Goal: Information Seeking & Learning: Learn about a topic

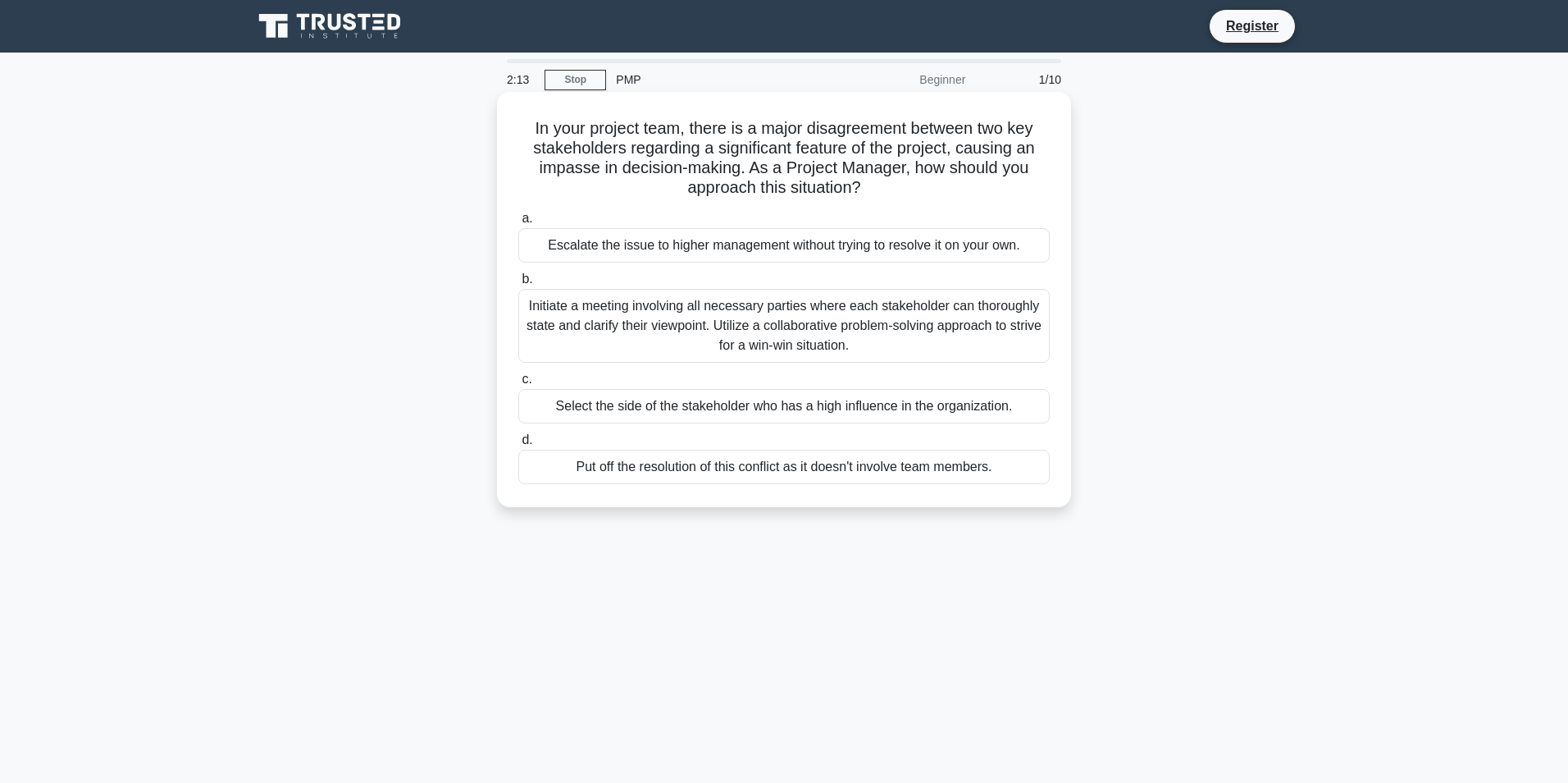
click at [689, 322] on div "Initiate a meeting involving all necessary parties where each stakeholder can t…" at bounding box center [784, 326] width 531 height 74
click at [518, 285] on input "b. Initiate a meeting involving all necessary parties where each stakeholder ca…" at bounding box center [518, 279] width 0 height 11
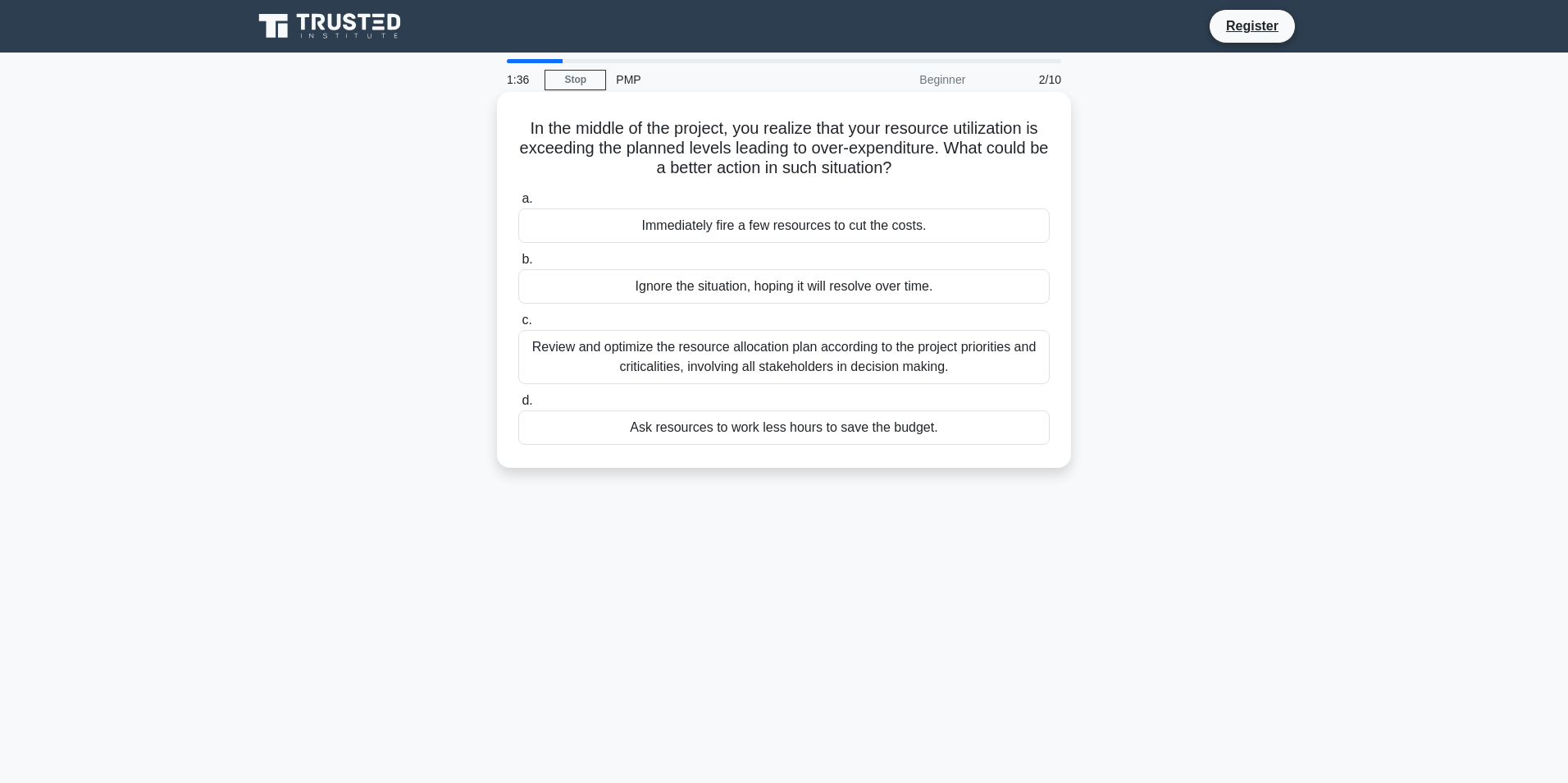
click at [828, 349] on div "Review and optimize the resource allocation plan according to the project prior…" at bounding box center [784, 357] width 531 height 54
click at [518, 326] on input "c. Review and optimize the resource allocation plan according to the project pr…" at bounding box center [518, 320] width 0 height 11
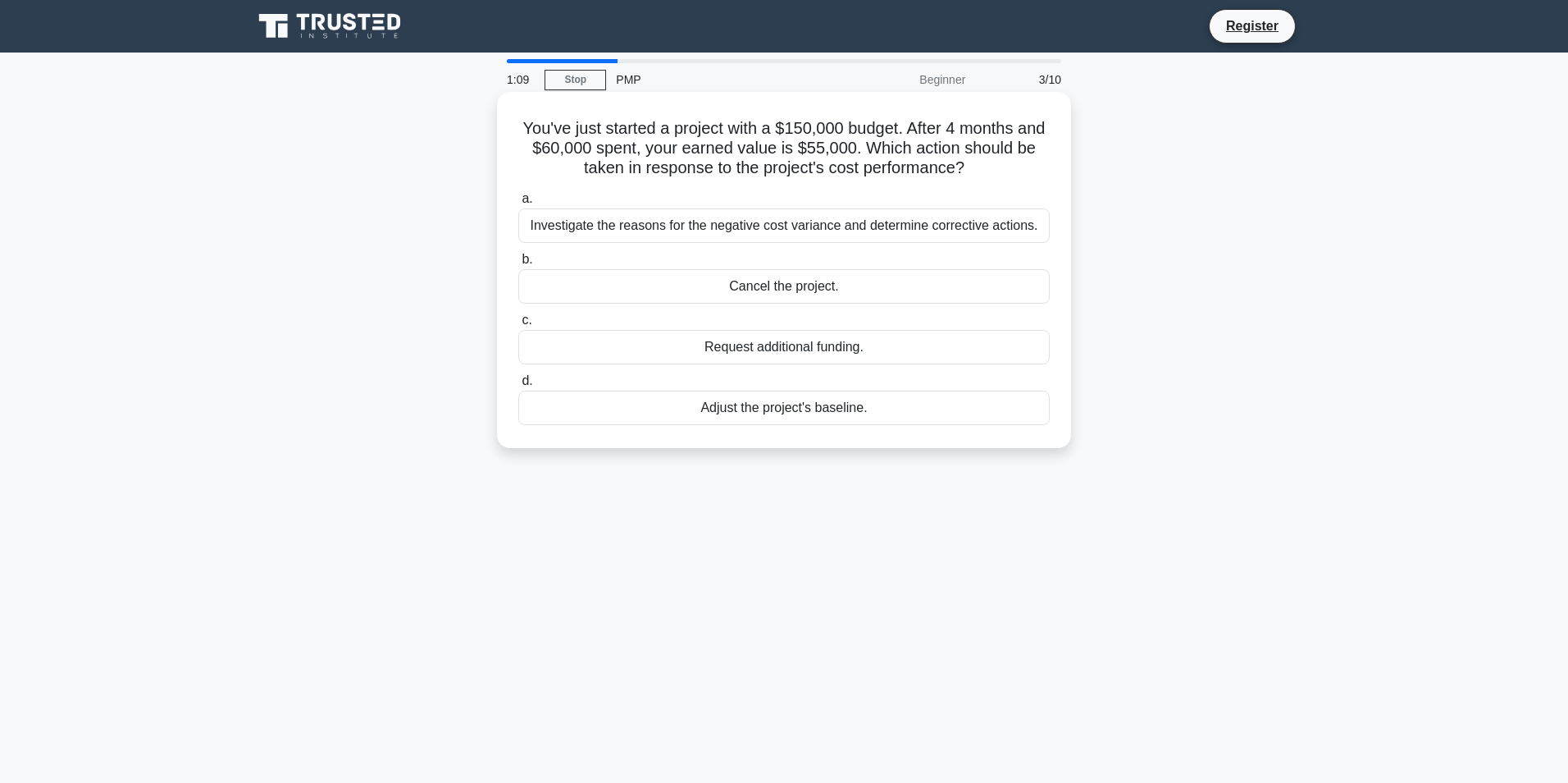
click at [811, 222] on div "Investigate the reasons for the negative cost variance and determine corrective…" at bounding box center [784, 225] width 531 height 35
click at [518, 204] on input "a. Investigate the reasons for the negative cost variance and determine correct…" at bounding box center [518, 198] width 0 height 11
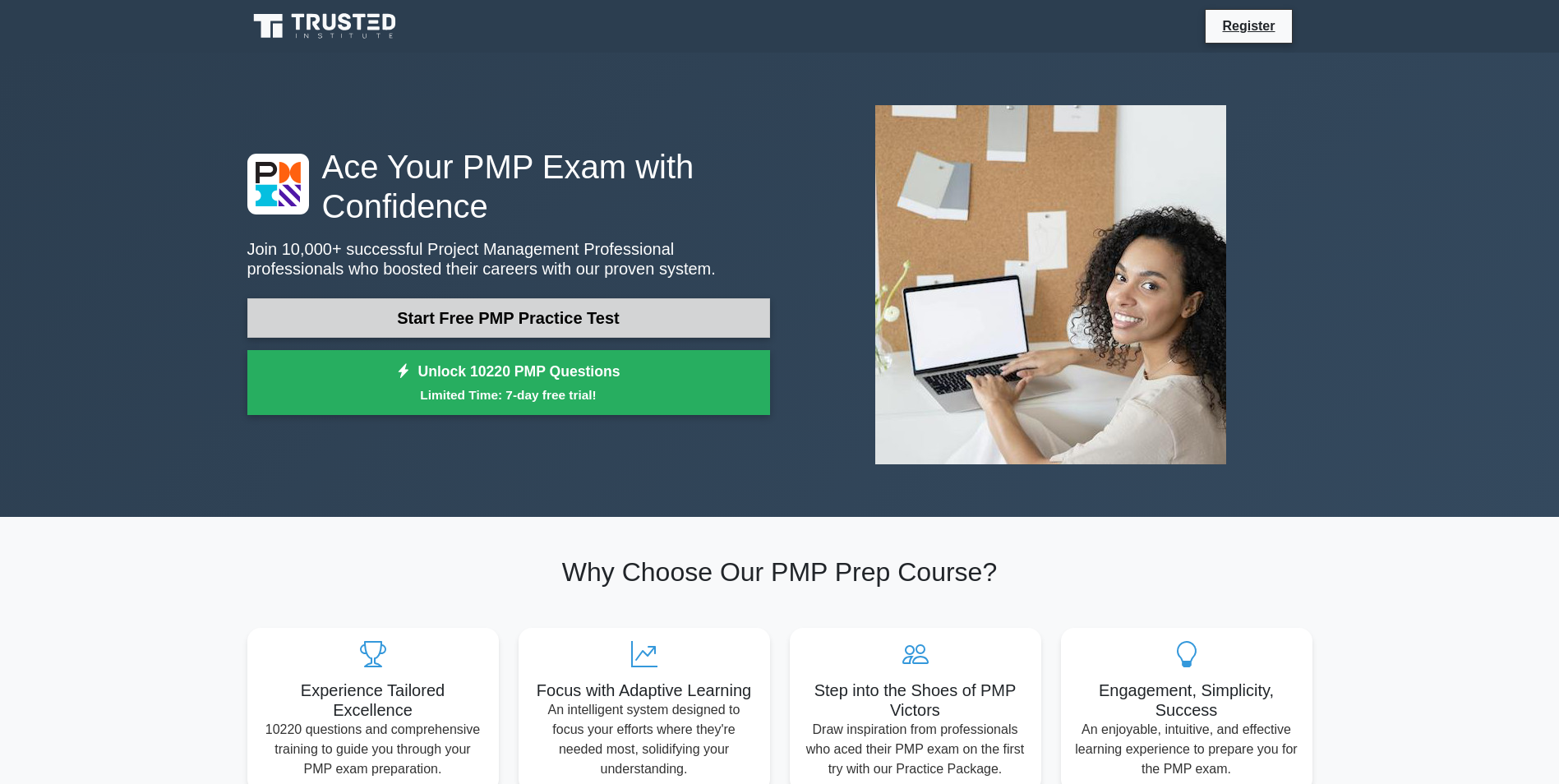
click at [481, 298] on link "Start Free PMP Practice Test" at bounding box center [508, 318] width 522 height 40
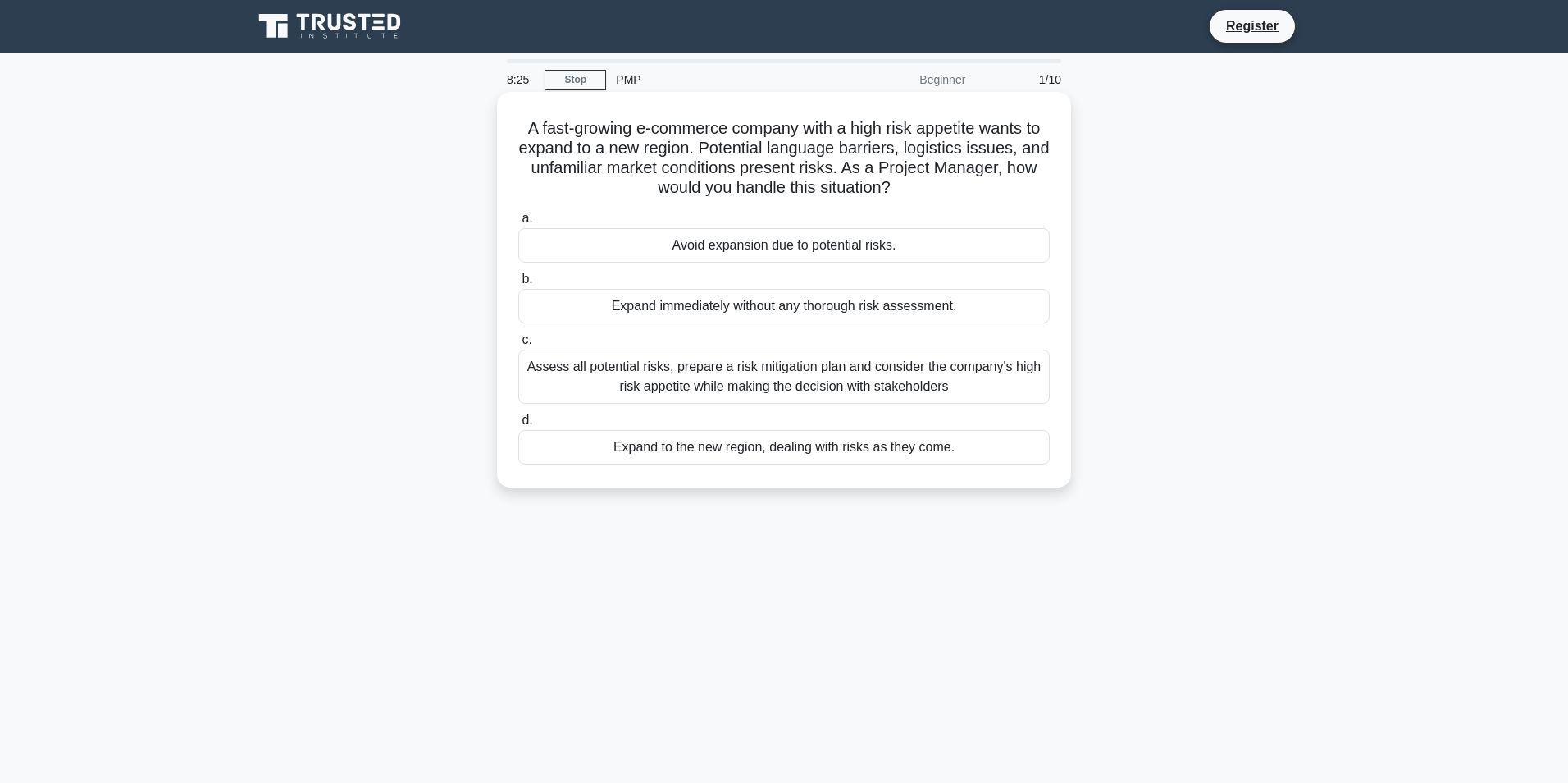
click at [801, 364] on div "Assess all potential risks, prepare a risk mitigation plan and consider the com…" at bounding box center [784, 377] width 531 height 54
click at [518, 345] on input "c. Assess all potential risks, prepare a risk mitigation plan and consider the …" at bounding box center [518, 340] width 0 height 11
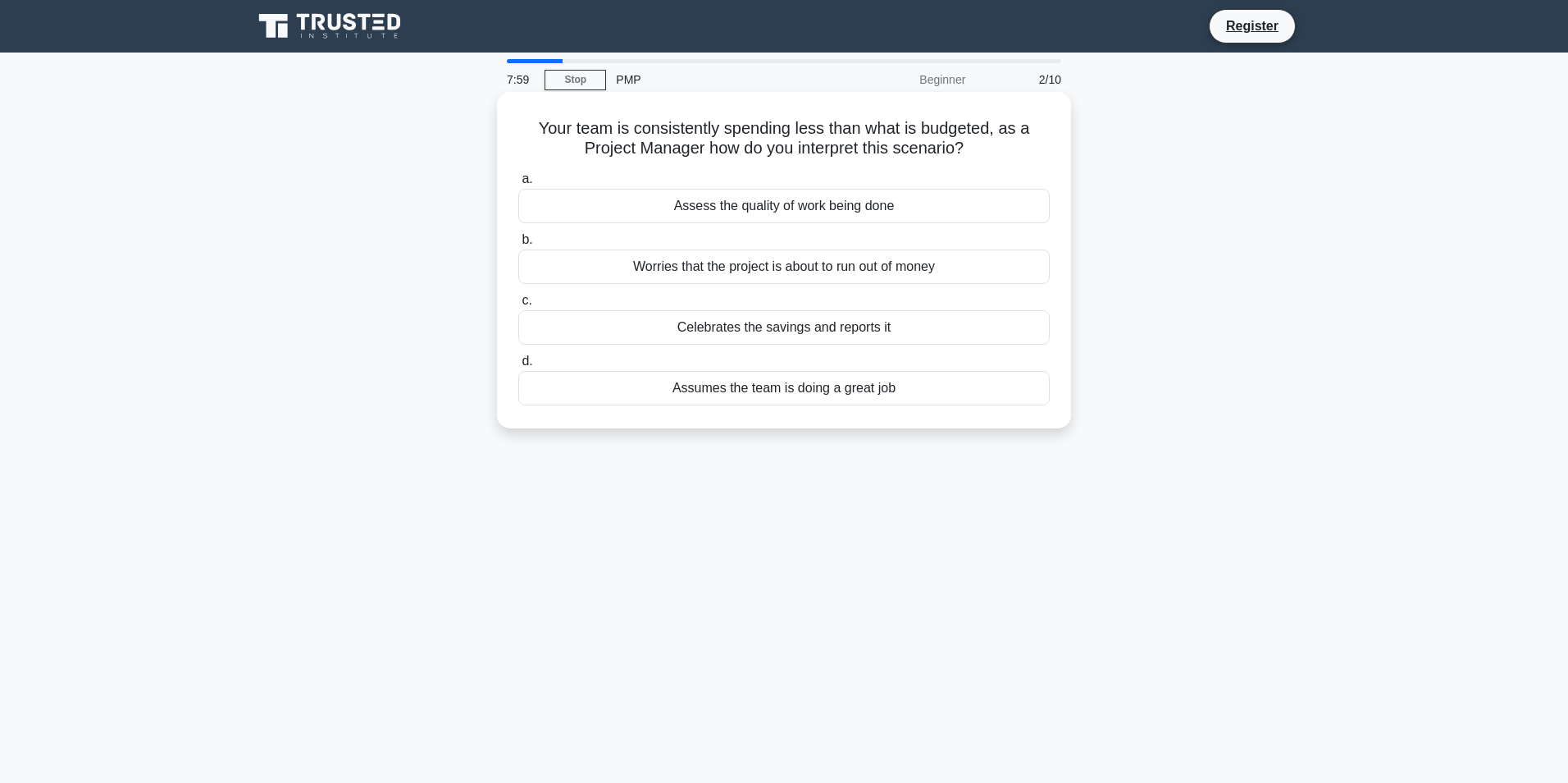
click at [778, 202] on div "Assess the quality of work being done" at bounding box center [784, 206] width 531 height 35
click at [518, 184] on input "a. Assess the quality of work being done" at bounding box center [518, 178] width 0 height 11
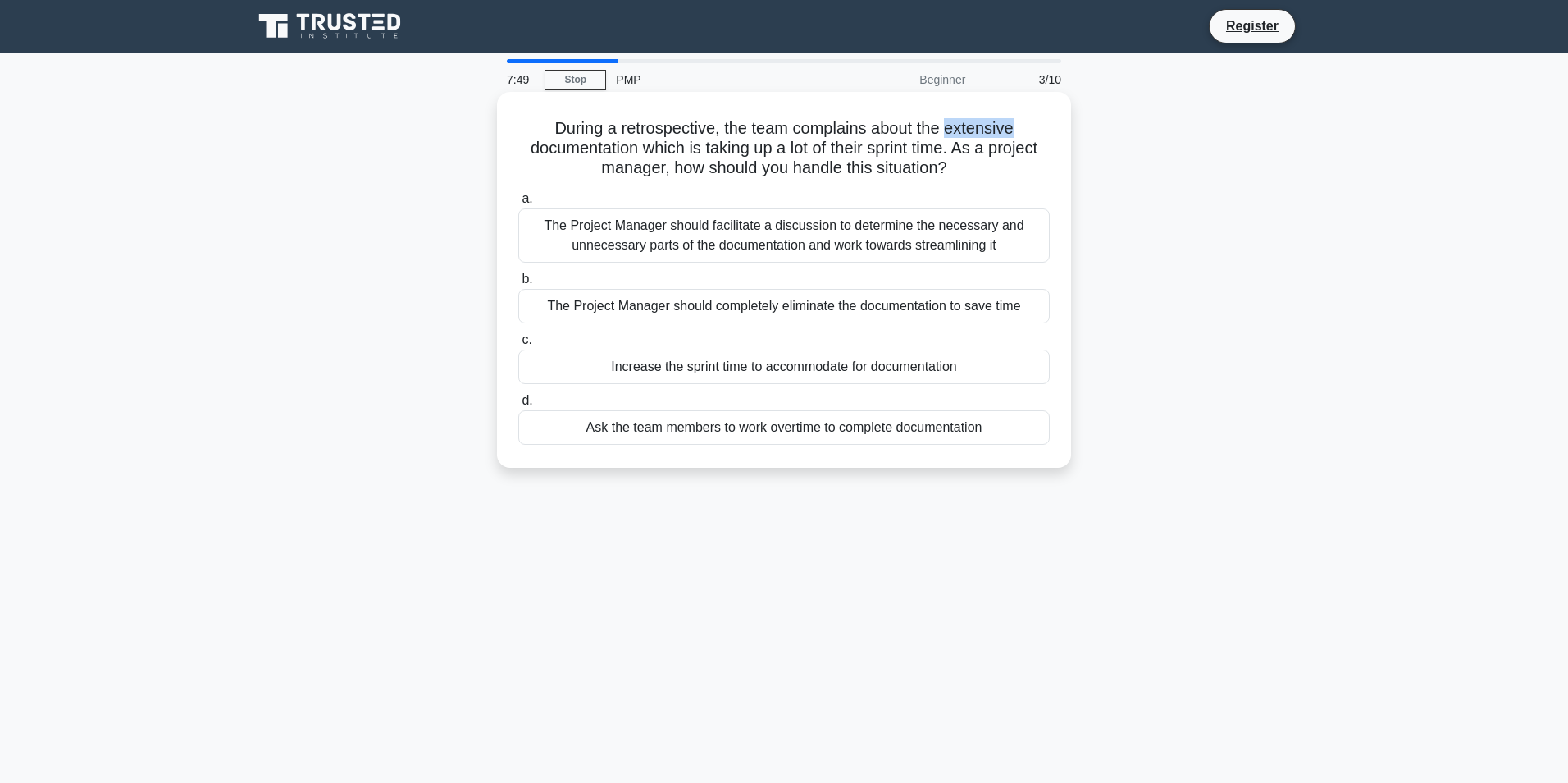
drag, startPoint x: 1025, startPoint y: 124, endPoint x: 953, endPoint y: 121, distance: 72.1
click at [953, 121] on h5 "During a retrospective, the team complains about the extensive documentation wh…" at bounding box center [784, 149] width 534 height 61
copy h5 "extensive"
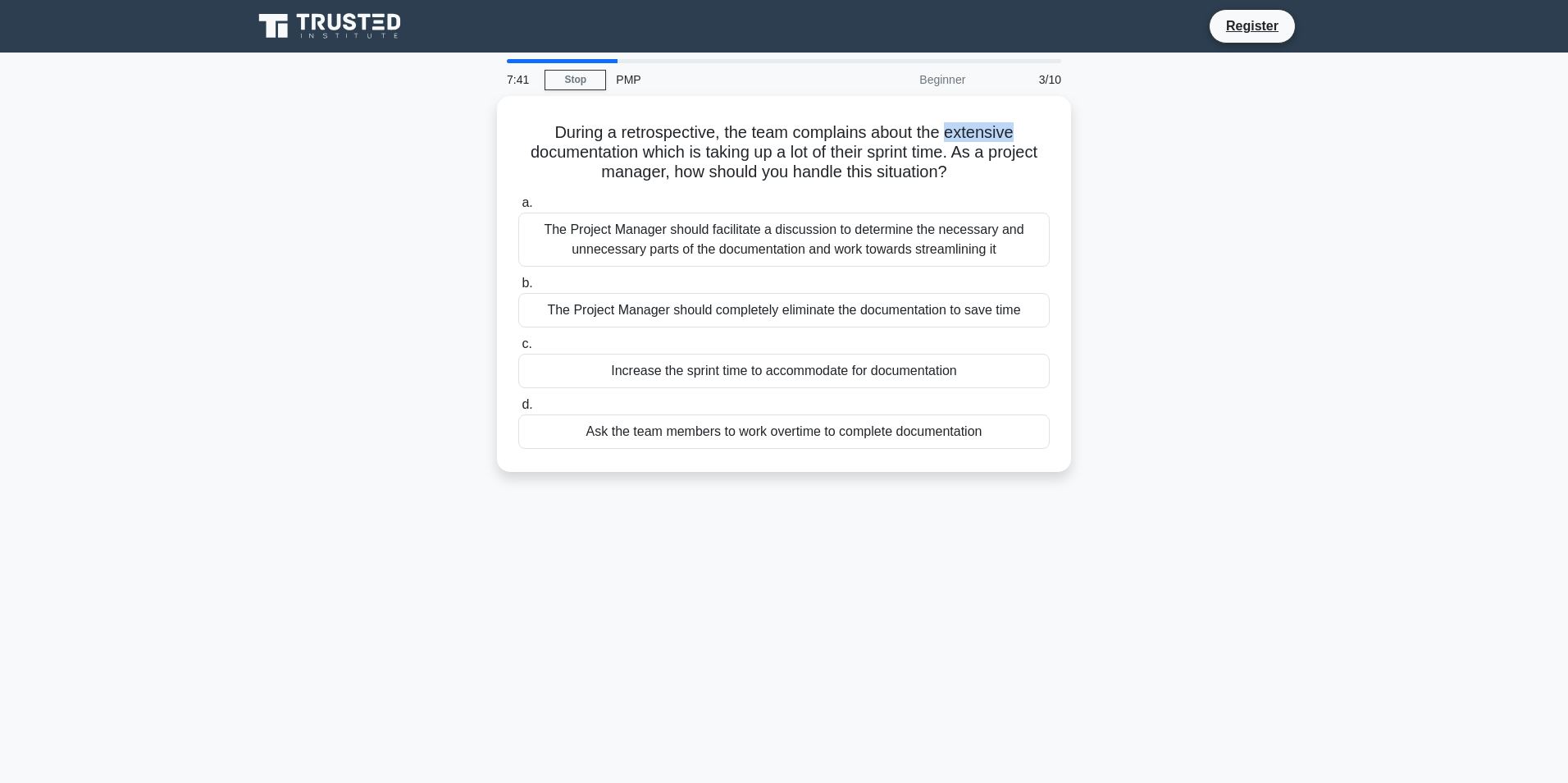
click at [1317, 123] on div "During a retrospective, the team complains about the extensive documentation wh…" at bounding box center [784, 294] width 1083 height 396
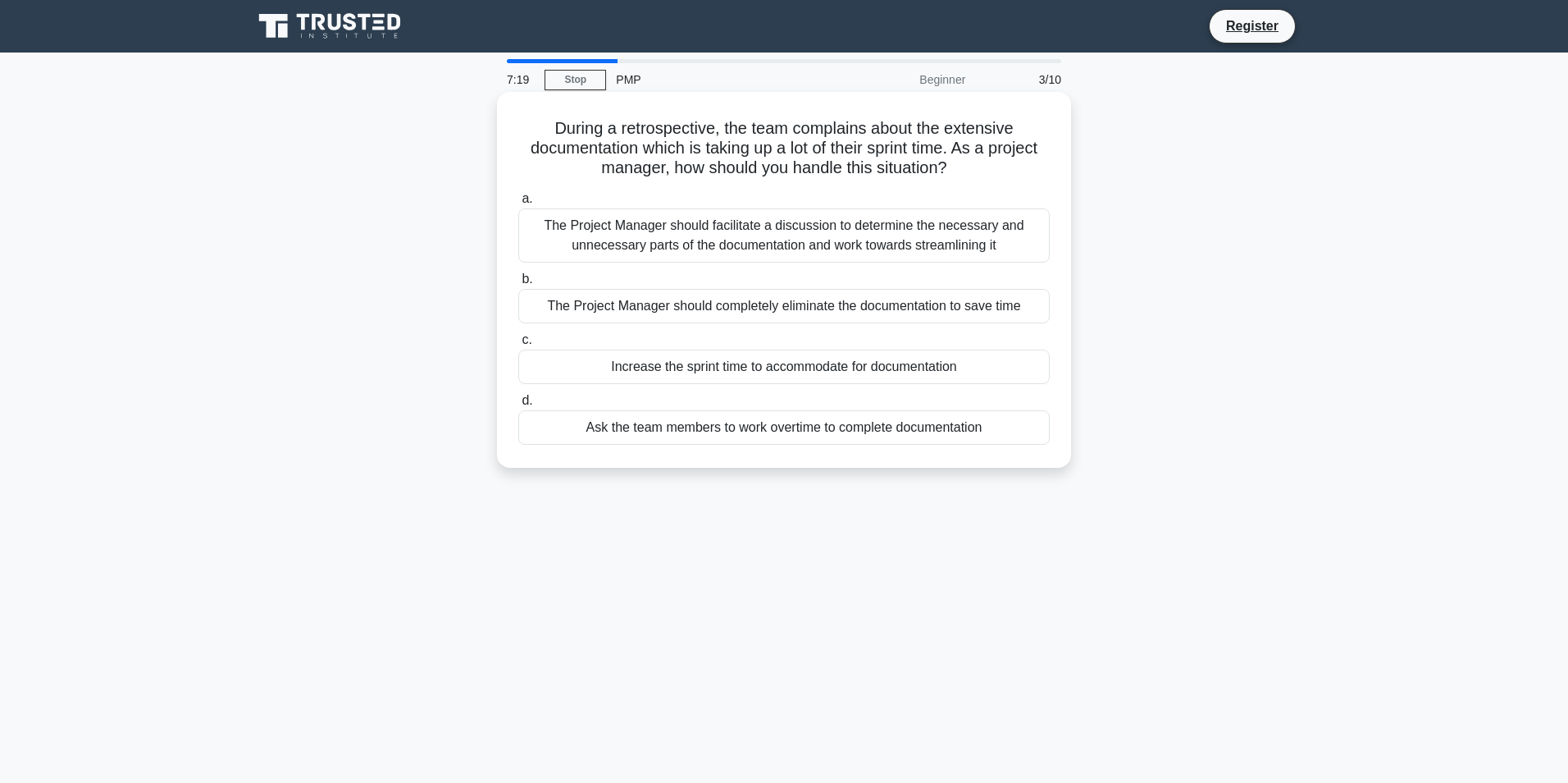
click at [816, 232] on div "The Project Manager should facilitate a discussion to determine the necessary a…" at bounding box center [784, 235] width 531 height 54
click at [518, 204] on input "a. The Project Manager should facilitate a discussion to determine the necessar…" at bounding box center [518, 198] width 0 height 11
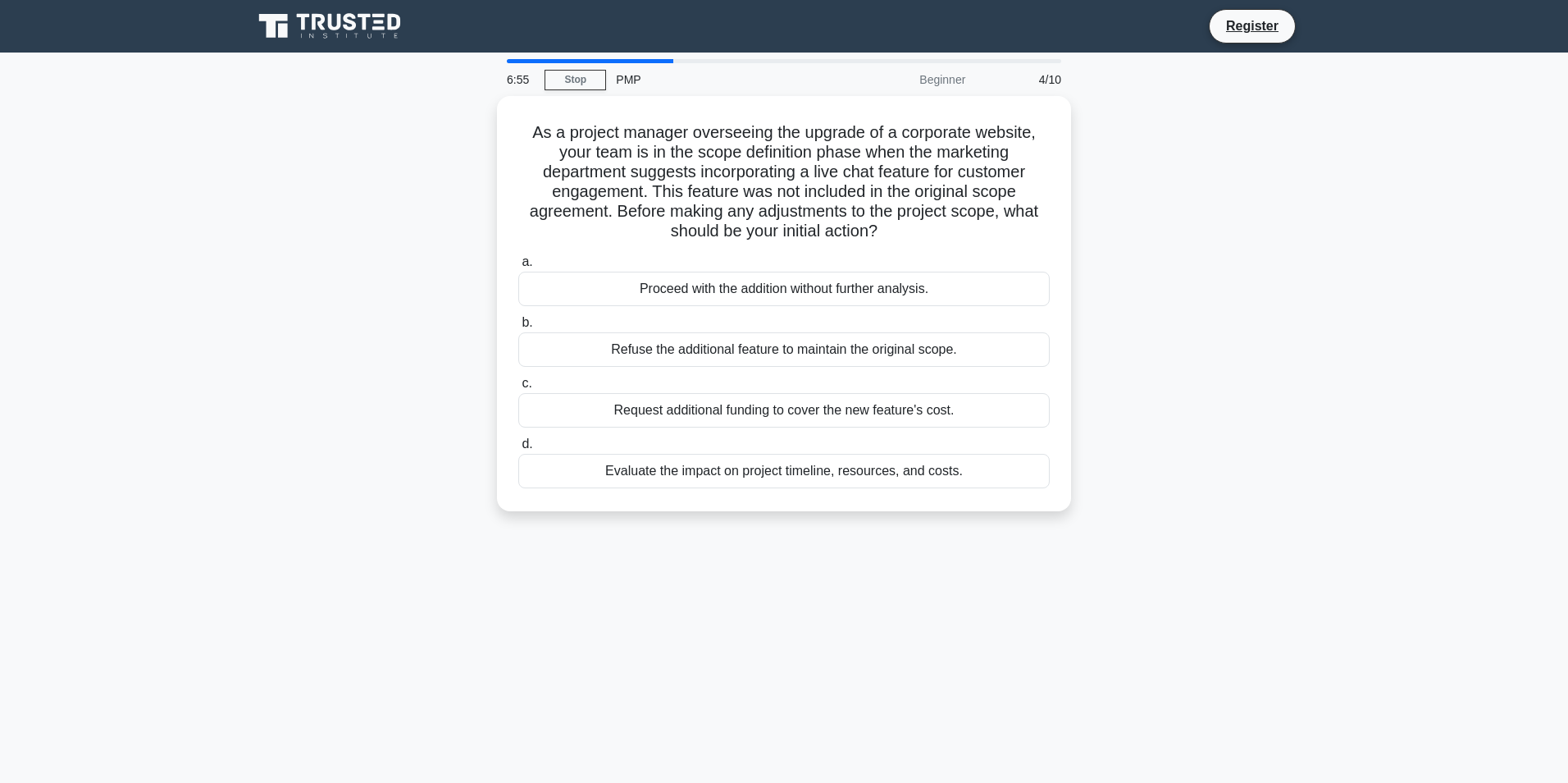
drag, startPoint x: 1212, startPoint y: 229, endPoint x: 1195, endPoint y: 169, distance: 62.4
click at [1195, 169] on div "As a project manager overseeing the upgrade of a corporate website, your team i…" at bounding box center [784, 313] width 1083 height 435
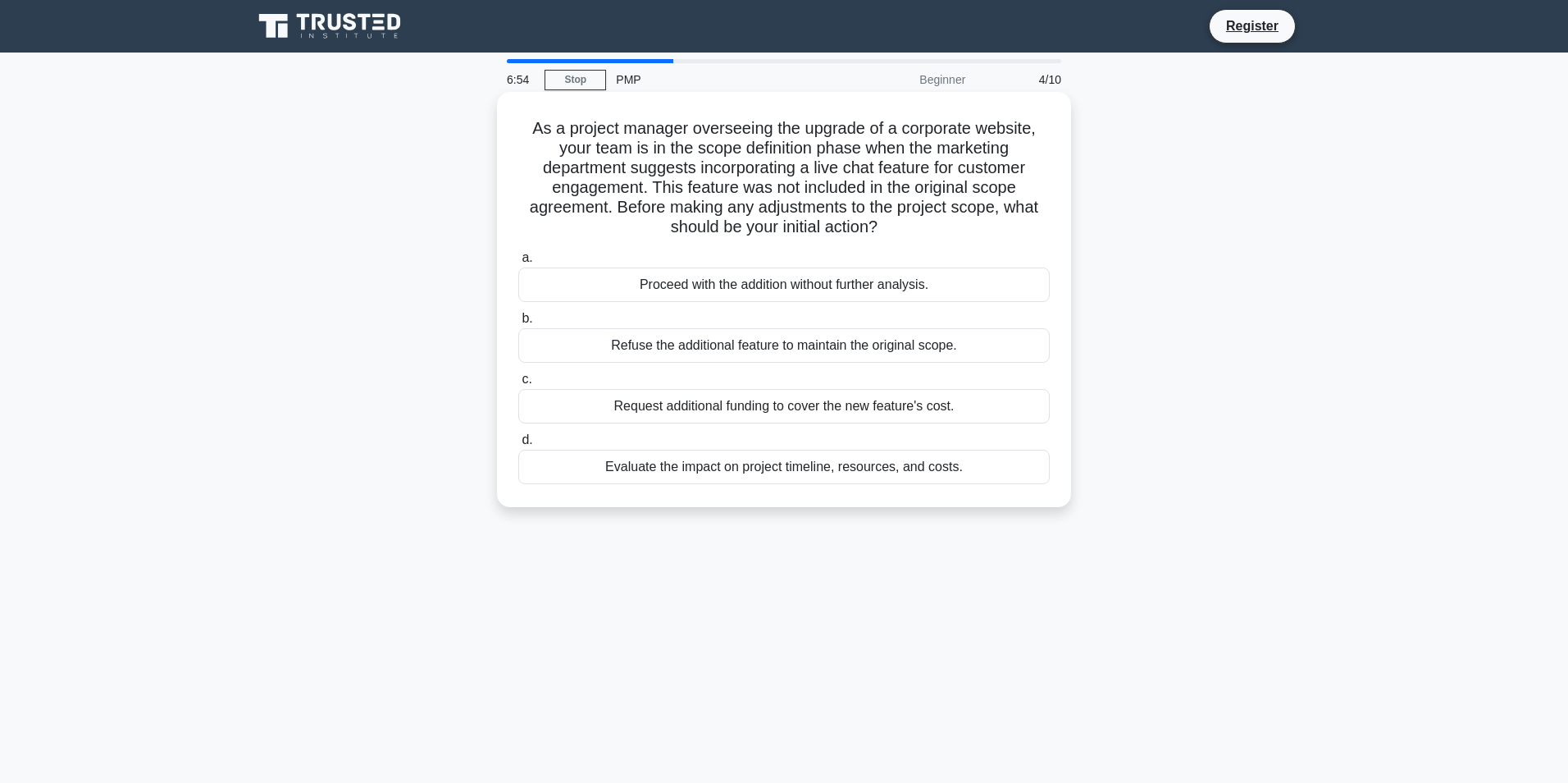
click at [821, 462] on div "Evaluate the impact on project timeline, resources, and costs." at bounding box center [784, 467] width 531 height 35
click at [518, 446] on input "d. Evaluate the impact on project timeline, resources, and costs." at bounding box center [518, 440] width 0 height 11
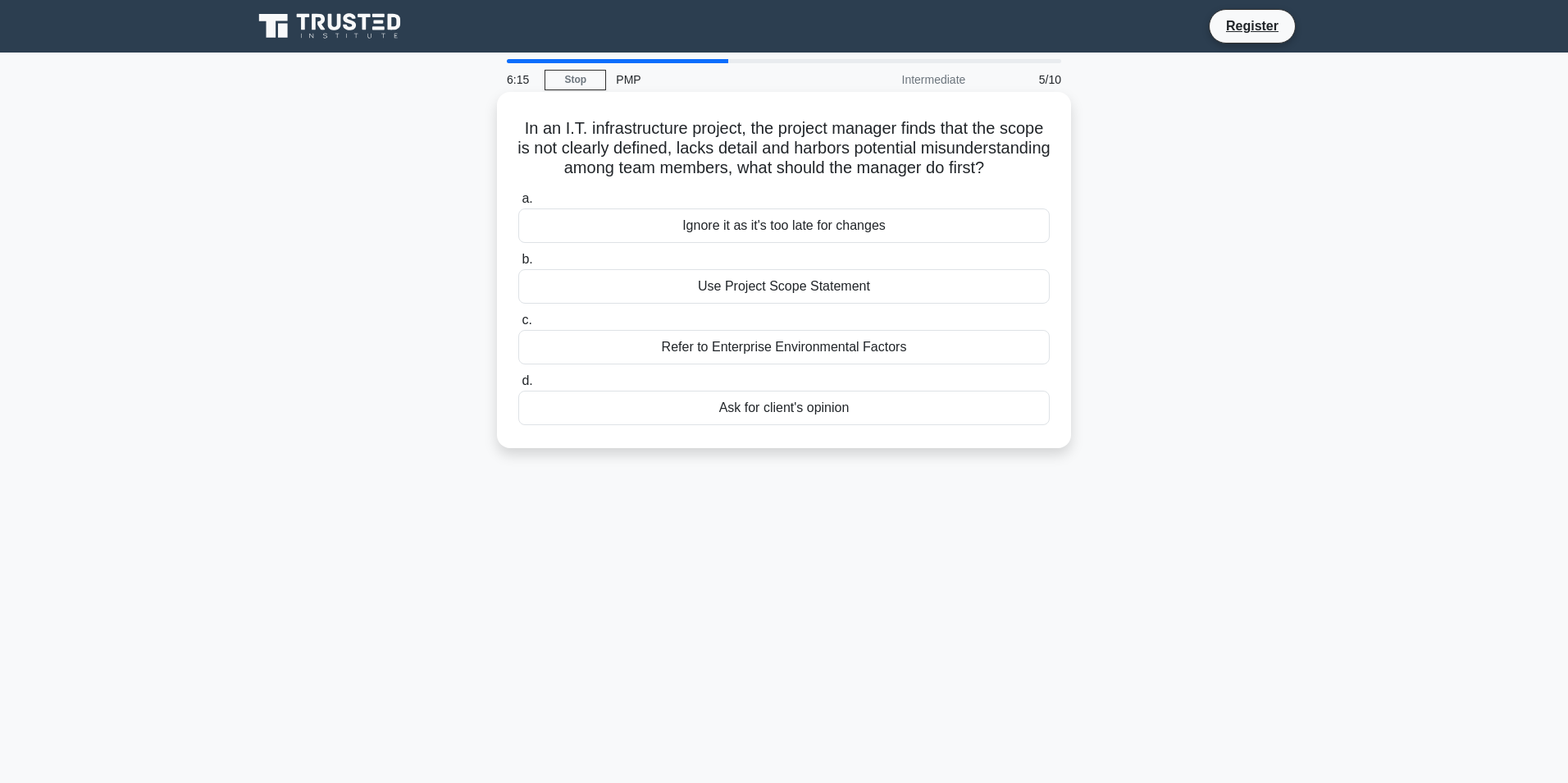
click at [763, 299] on div "Use Project Scope Statement" at bounding box center [784, 286] width 531 height 35
click at [518, 265] on input "b. Use Project Scope Statement" at bounding box center [518, 259] width 0 height 11
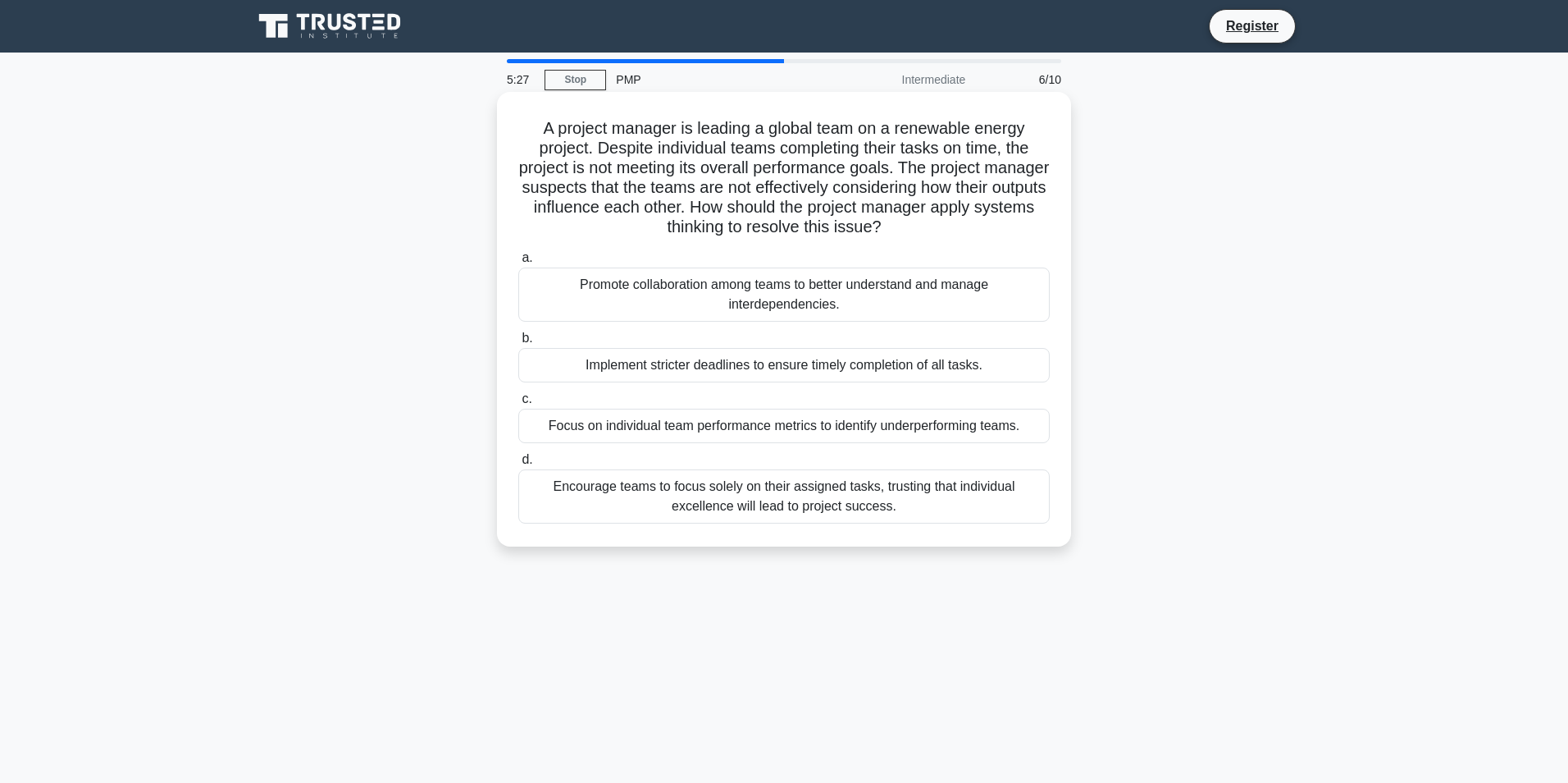
click at [844, 293] on div "Promote collaboration among teams to better understand and manage interdependen…" at bounding box center [784, 294] width 531 height 54
click at [518, 263] on input "a. Promote collaboration among teams to better understand and manage interdepen…" at bounding box center [518, 257] width 0 height 11
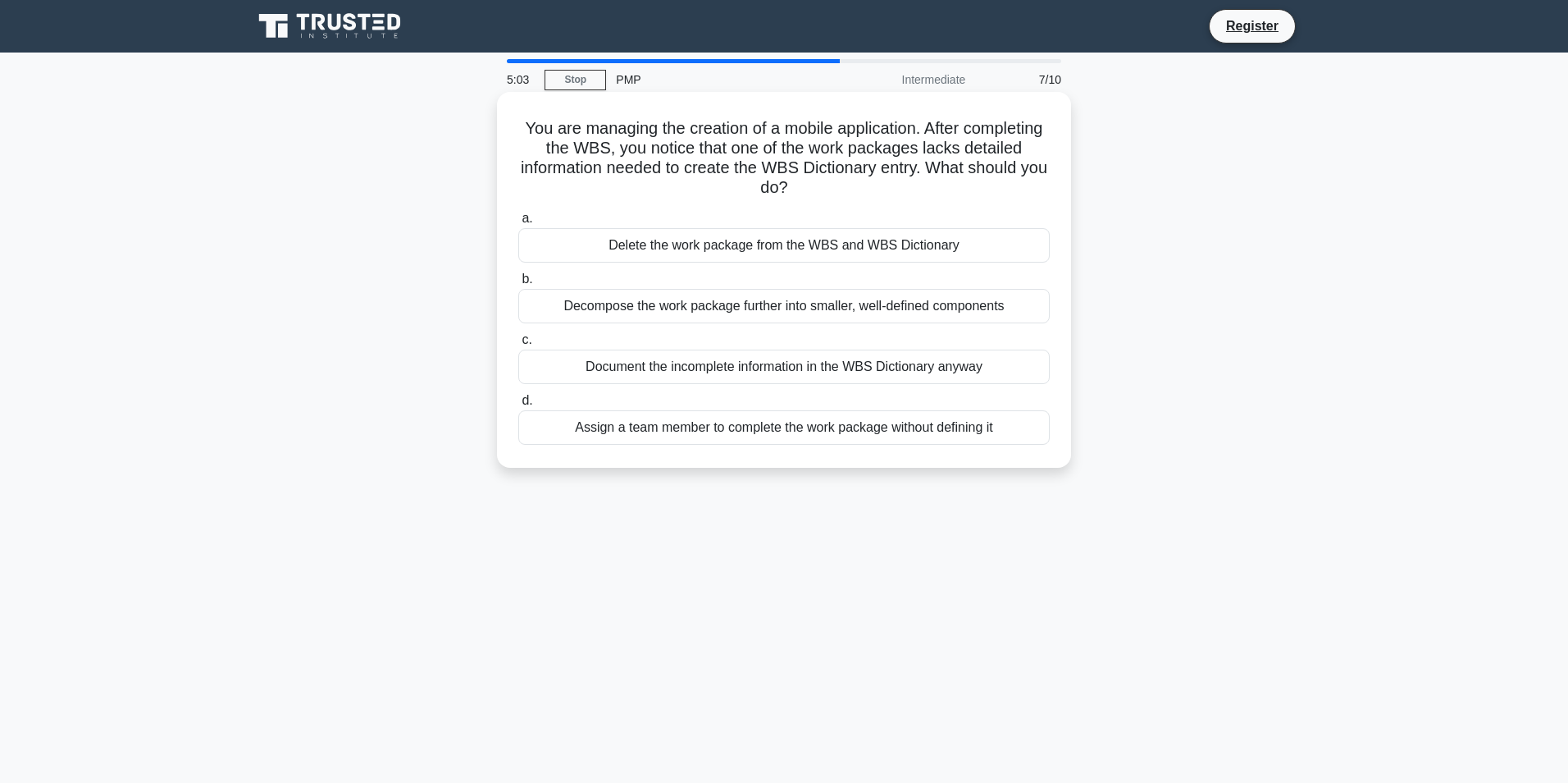
click at [768, 305] on div "Decompose the work package further into smaller, well-defined components" at bounding box center [784, 306] width 531 height 35
click at [518, 285] on input "b. Decompose the work package further into smaller, well-defined components" at bounding box center [518, 279] width 0 height 11
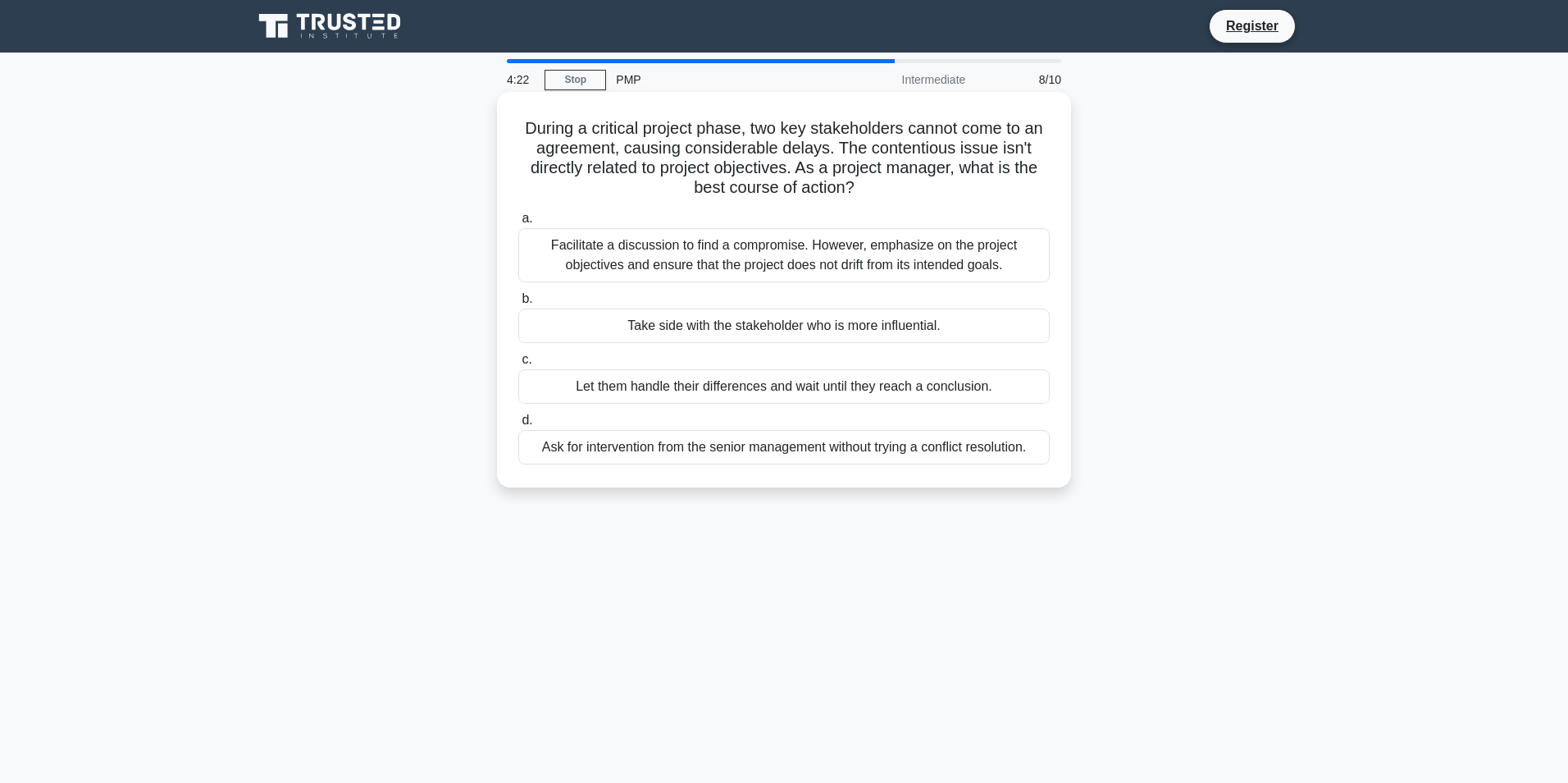
click at [676, 255] on div "Facilitate a discussion to find a compromise. However, emphasize on the project…" at bounding box center [784, 255] width 531 height 54
click at [518, 224] on input "a. Facilitate a discussion to find a compromise. However, emphasize on the proj…" at bounding box center [518, 218] width 0 height 11
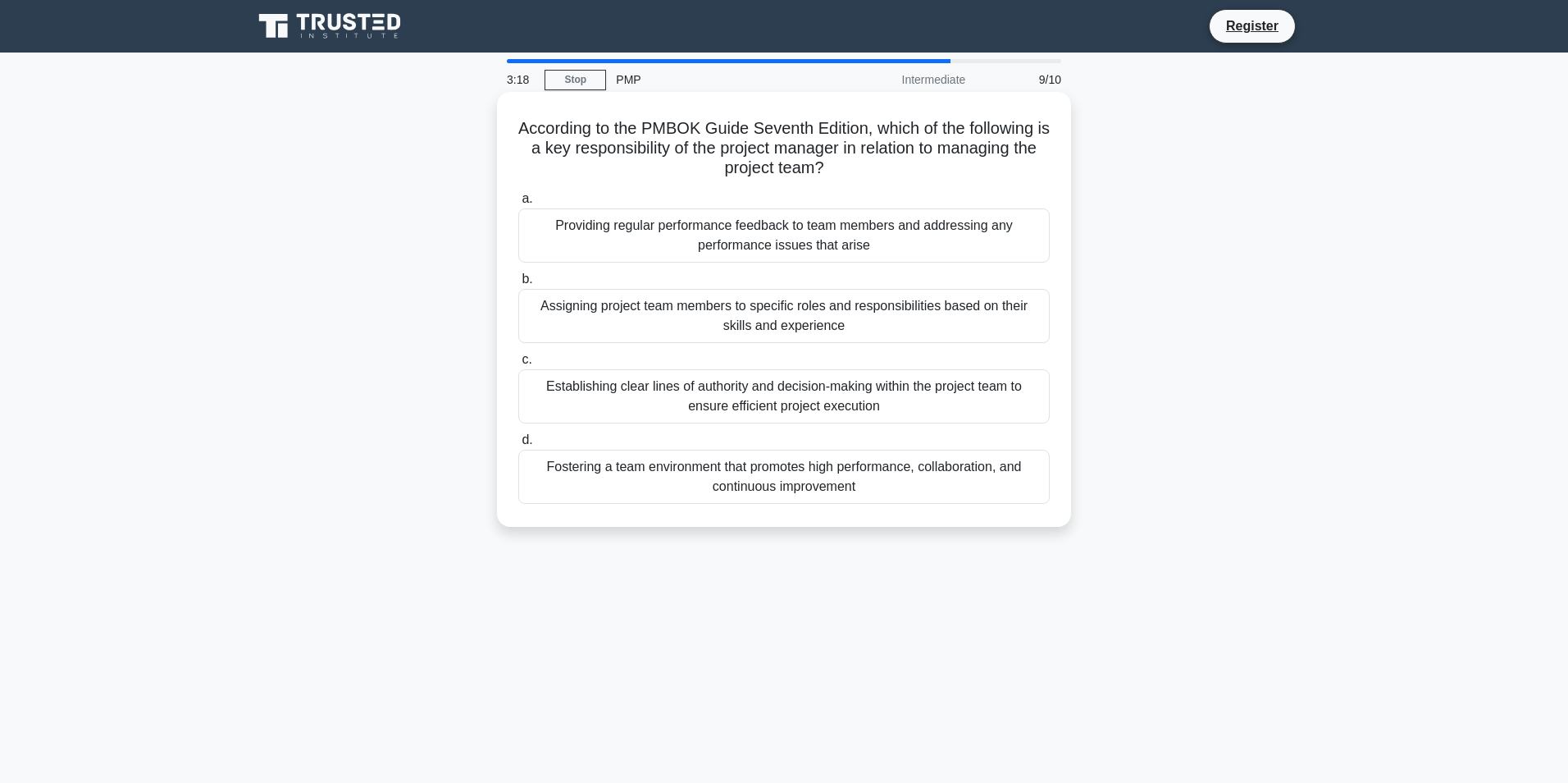
click at [826, 402] on div "Establishing clear lines of authority and decision-making within the project te…" at bounding box center [784, 396] width 531 height 54
click at [518, 365] on input "c. Establishing clear lines of authority and decision-making within the project…" at bounding box center [518, 359] width 0 height 11
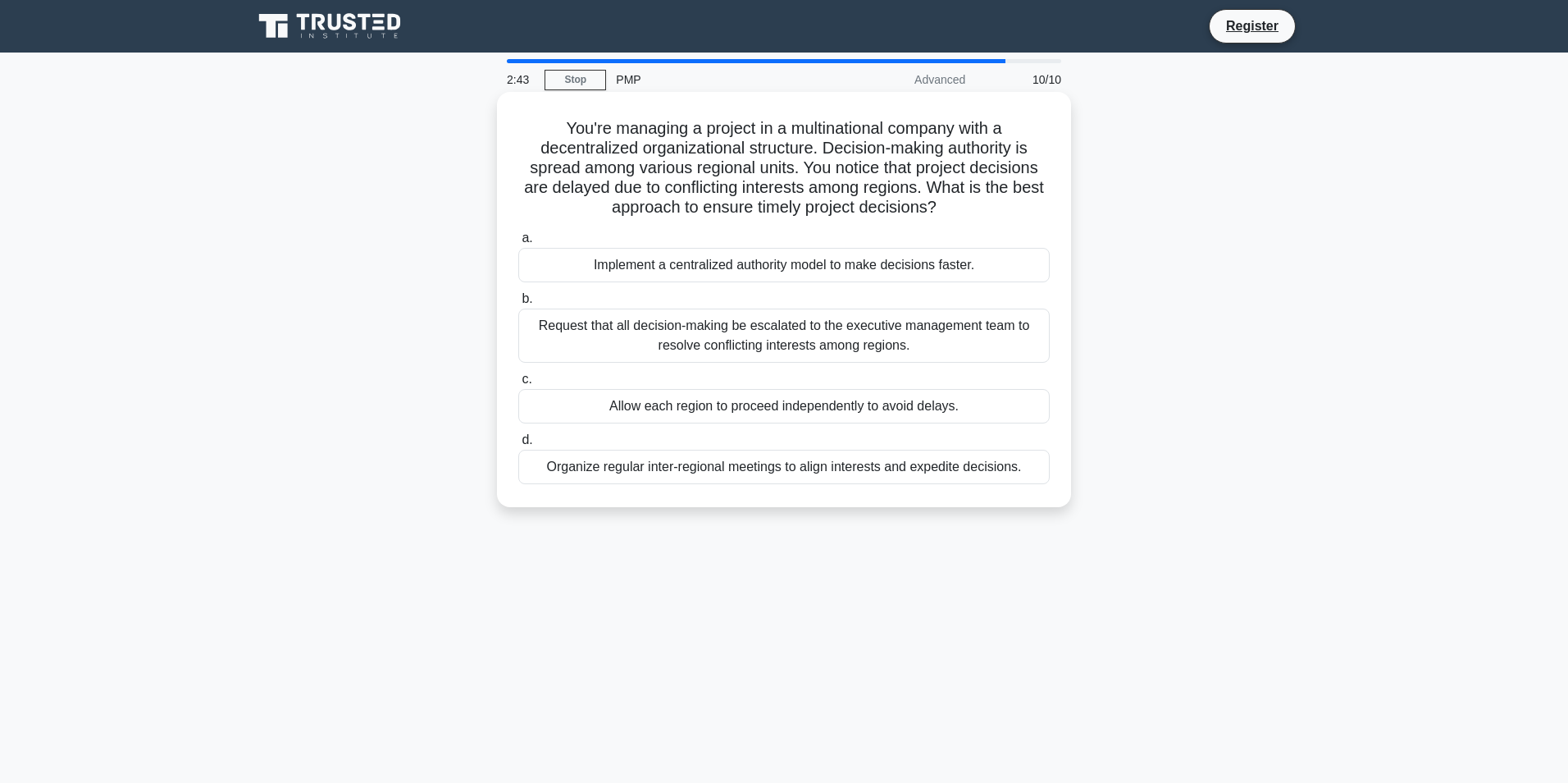
click at [854, 466] on div "Organize regular inter-regional meetings to align interests and expedite decisi…" at bounding box center [784, 467] width 531 height 35
click at [518, 446] on input "d. Organize regular inter-regional meetings to align interests and expedite dec…" at bounding box center [518, 440] width 0 height 11
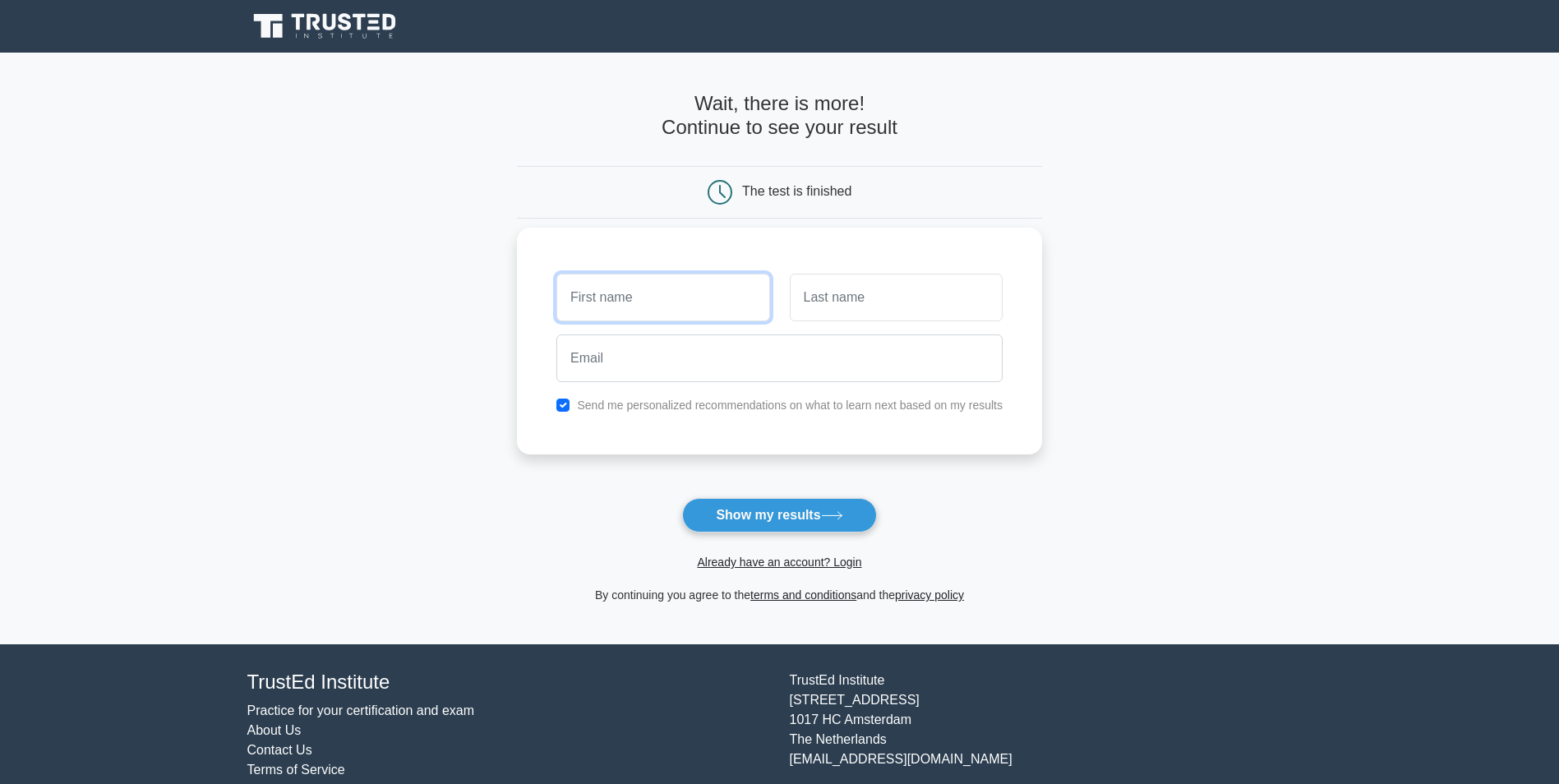
click at [638, 284] on input "text" at bounding box center [662, 297] width 213 height 48
type input "Khaled"
type input "AlJehani"
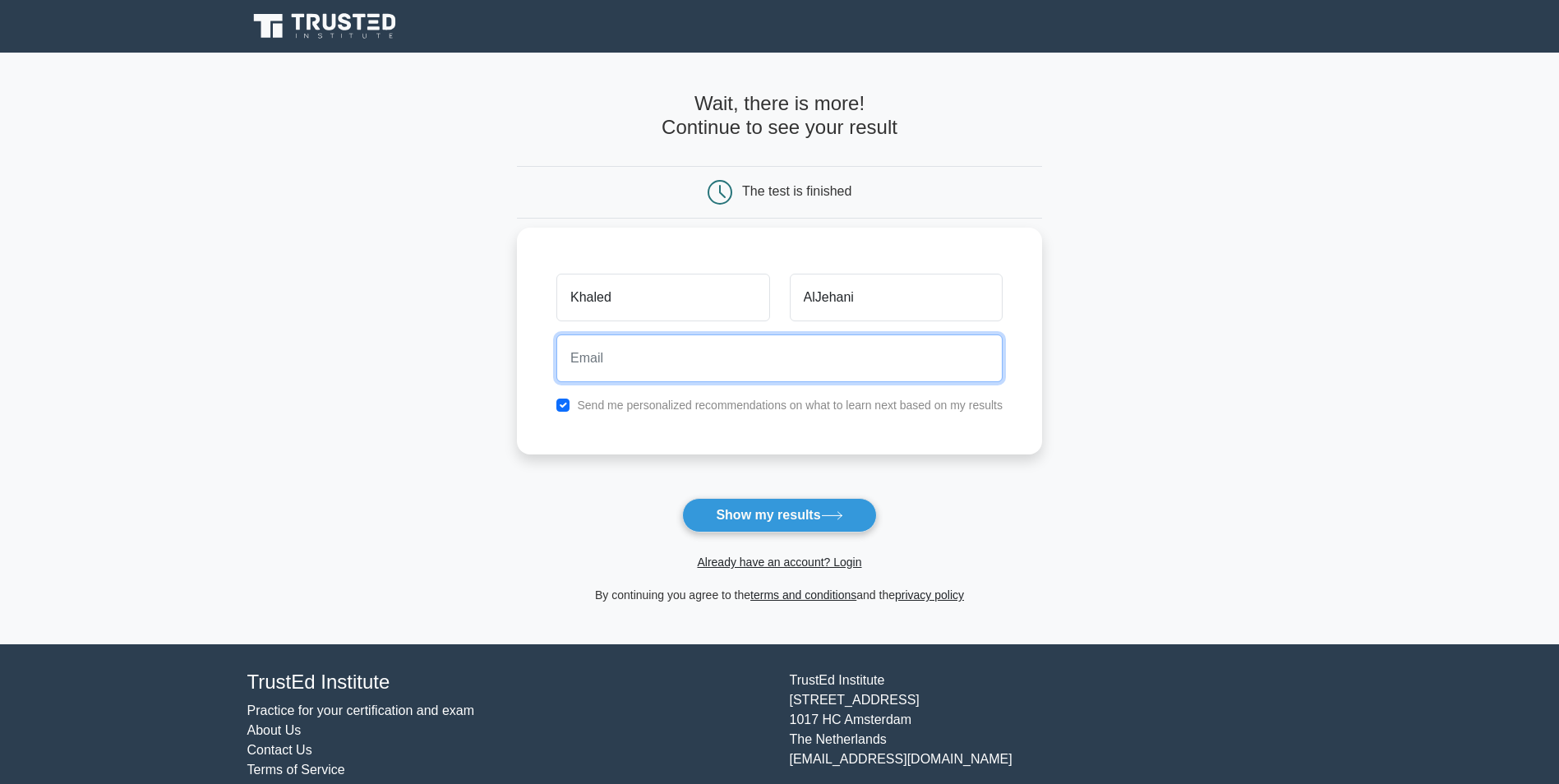
type input "veryhotline2005@gmail.com"
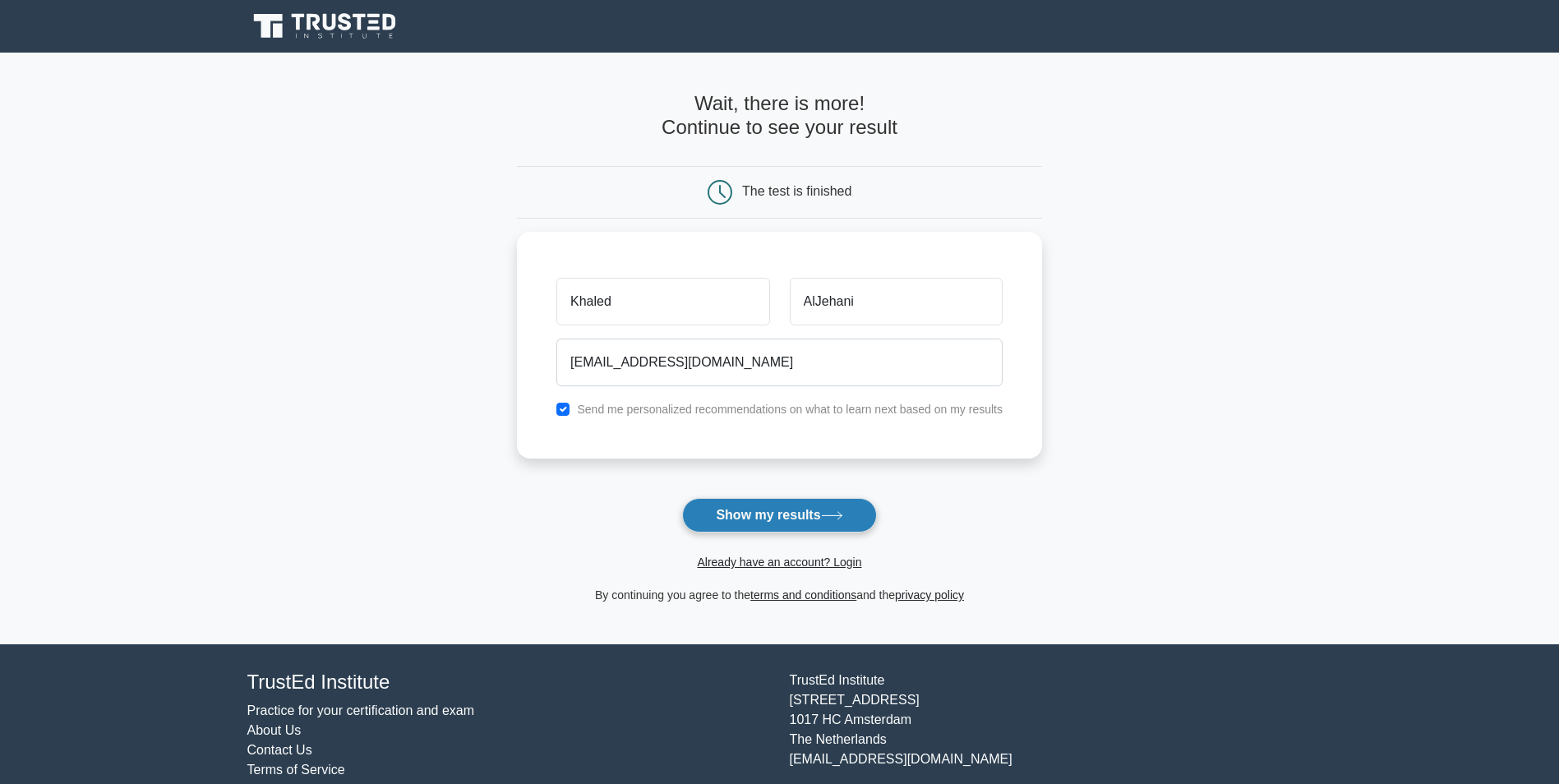
click at [765, 497] on button "Show my results" at bounding box center [779, 515] width 194 height 35
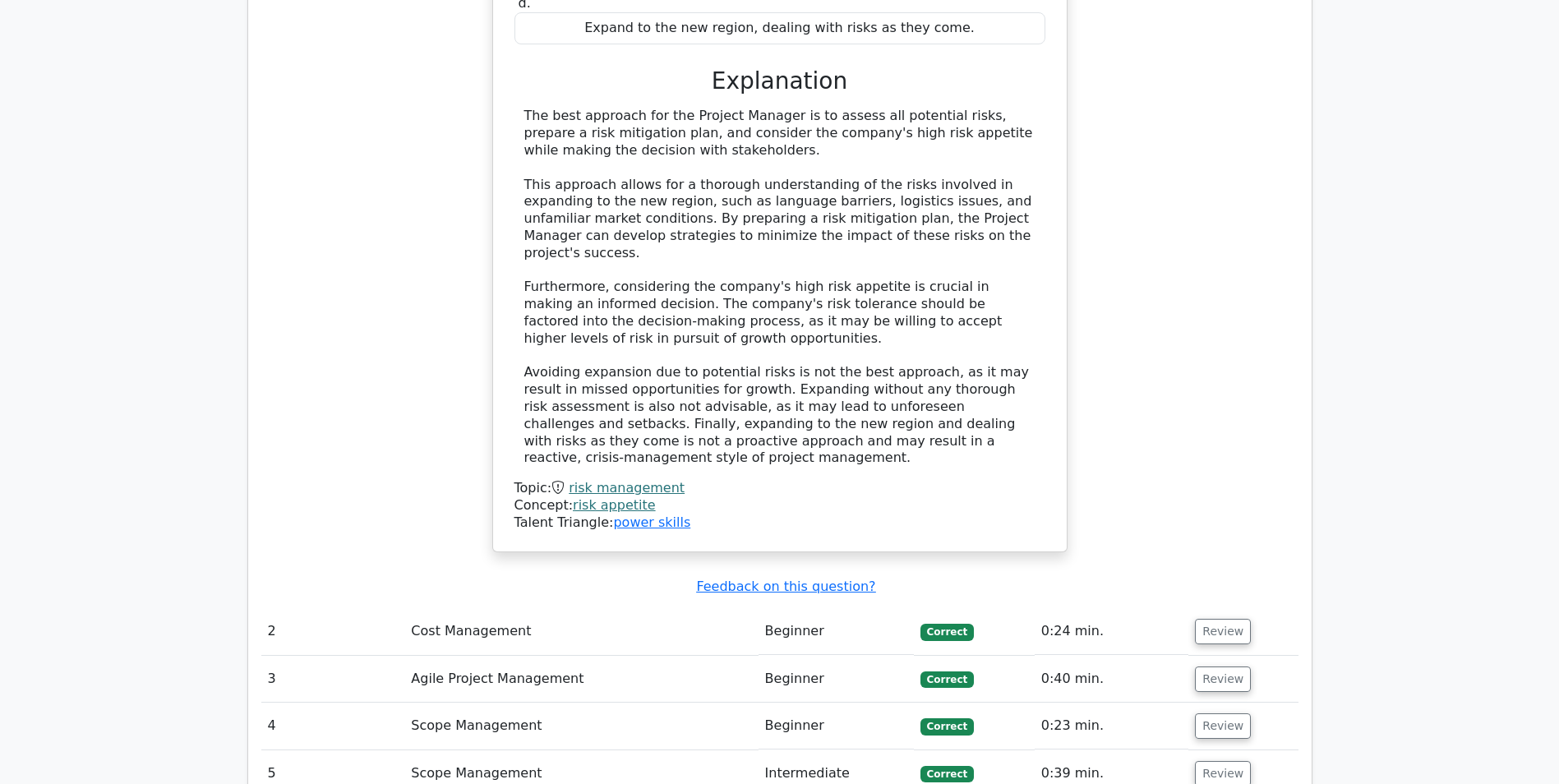
scroll to position [1889, 0]
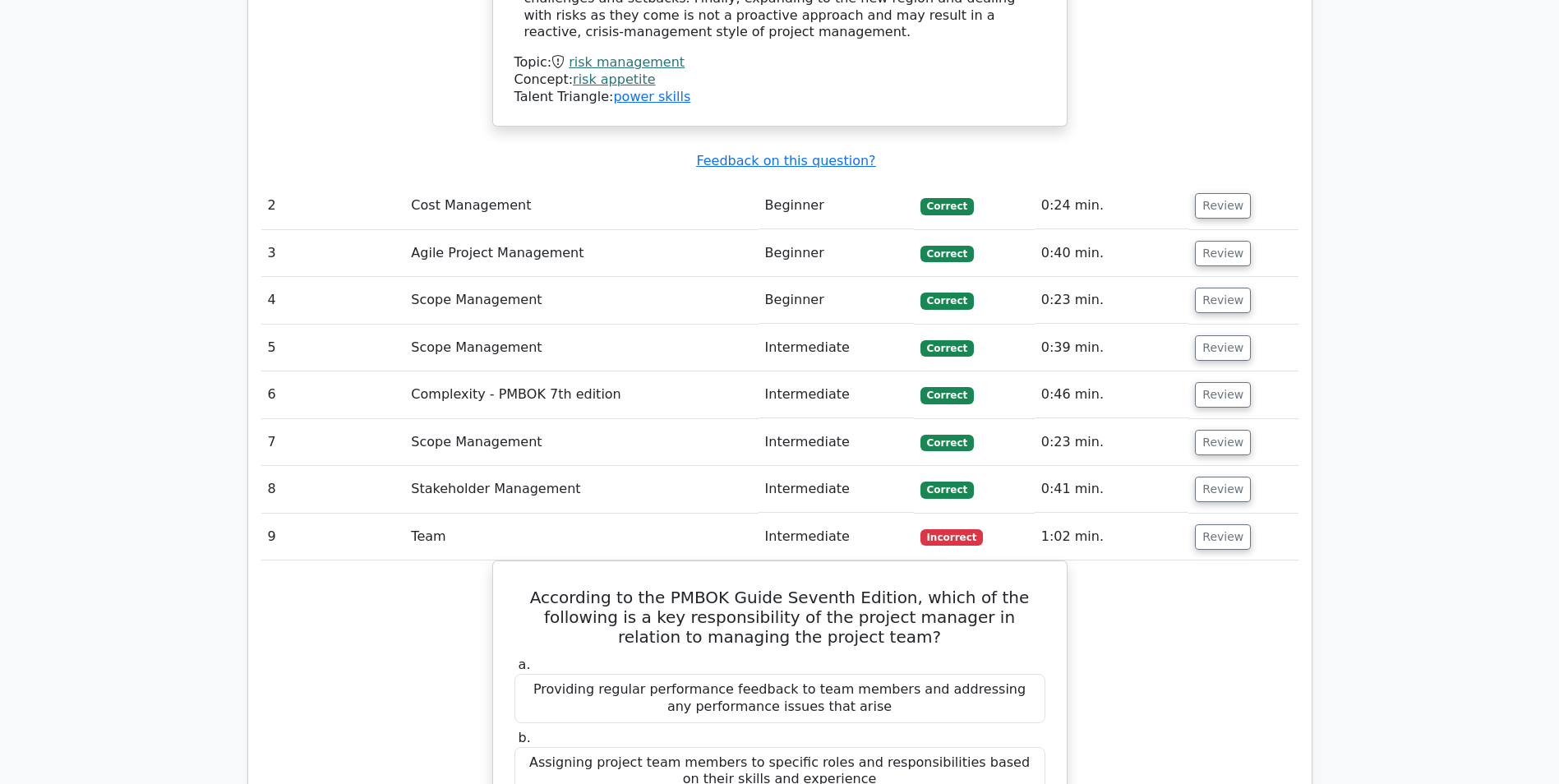
scroll to position [2300, 0]
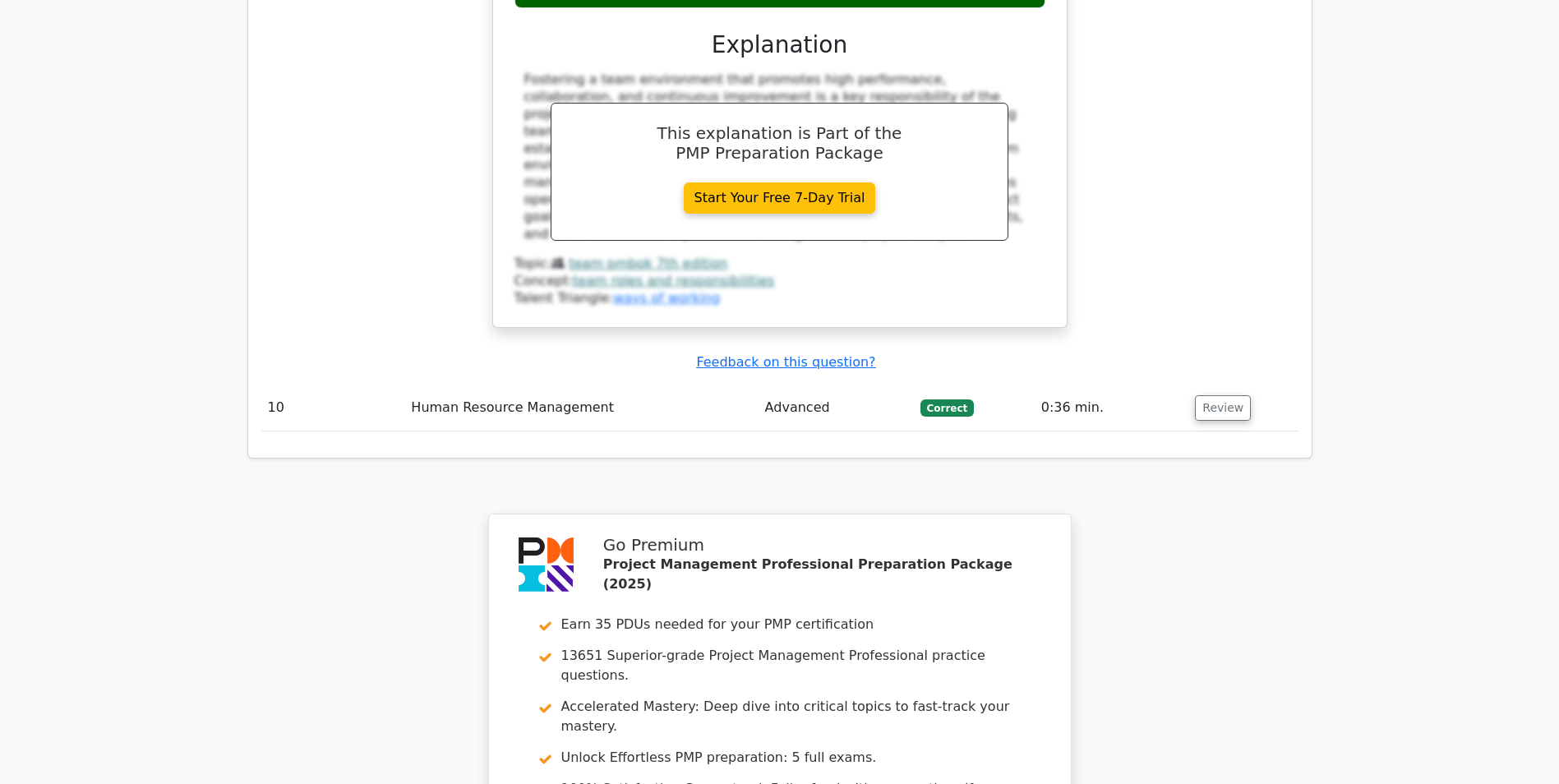
scroll to position [3315, 0]
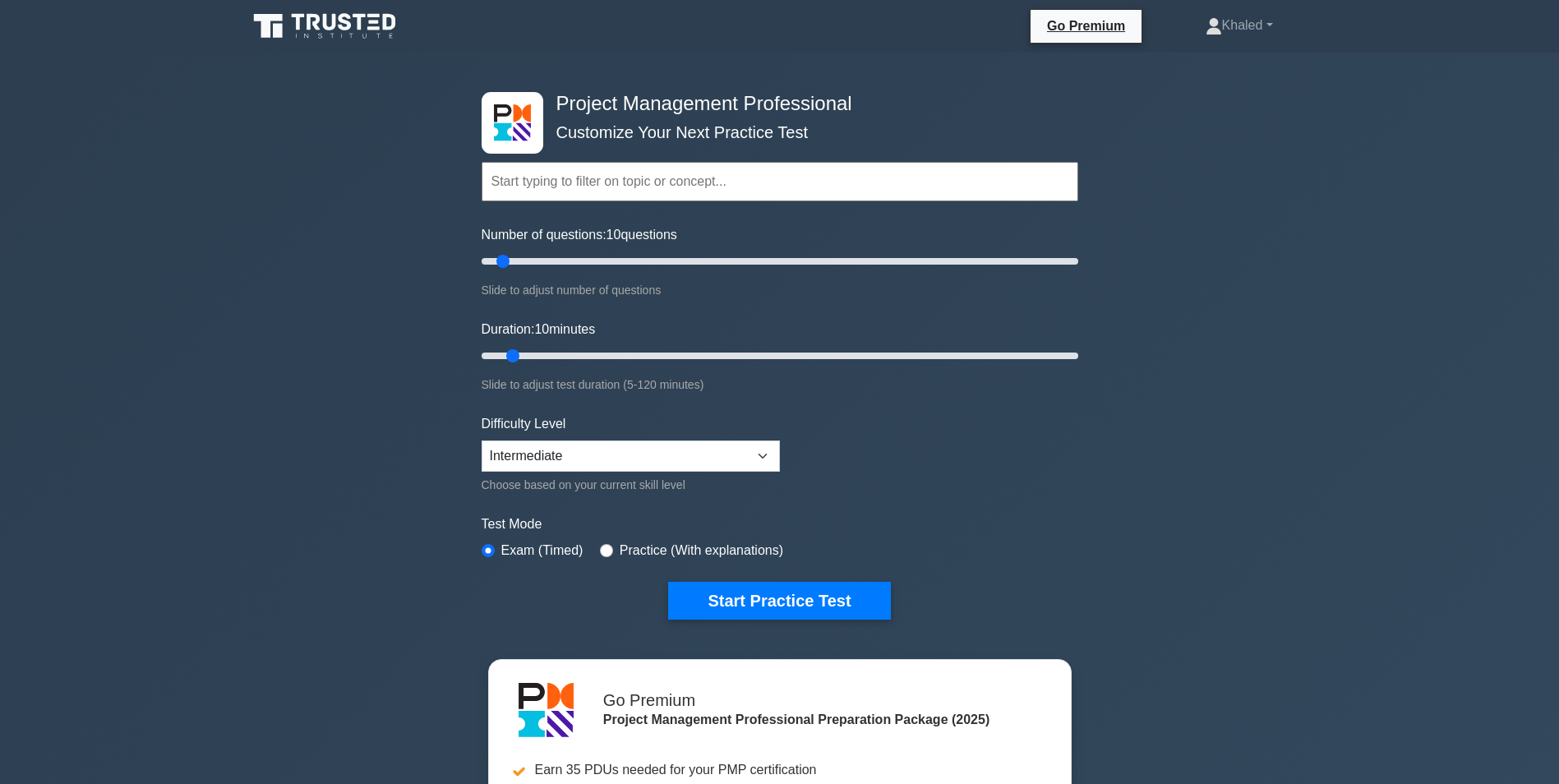
drag, startPoint x: 558, startPoint y: 361, endPoint x: 1257, endPoint y: 652, distance: 757.2
click at [1259, 650] on div "Project Management Professional Customize Your Next Practice Test Topics Scope …" at bounding box center [780, 569] width 1559 height 1034
drag, startPoint x: 502, startPoint y: 254, endPoint x: 1143, endPoint y: 239, distance: 641.2
type input "200"
click at [1079, 251] on input "Number of questions: 200 questions" at bounding box center [780, 261] width 597 height 20
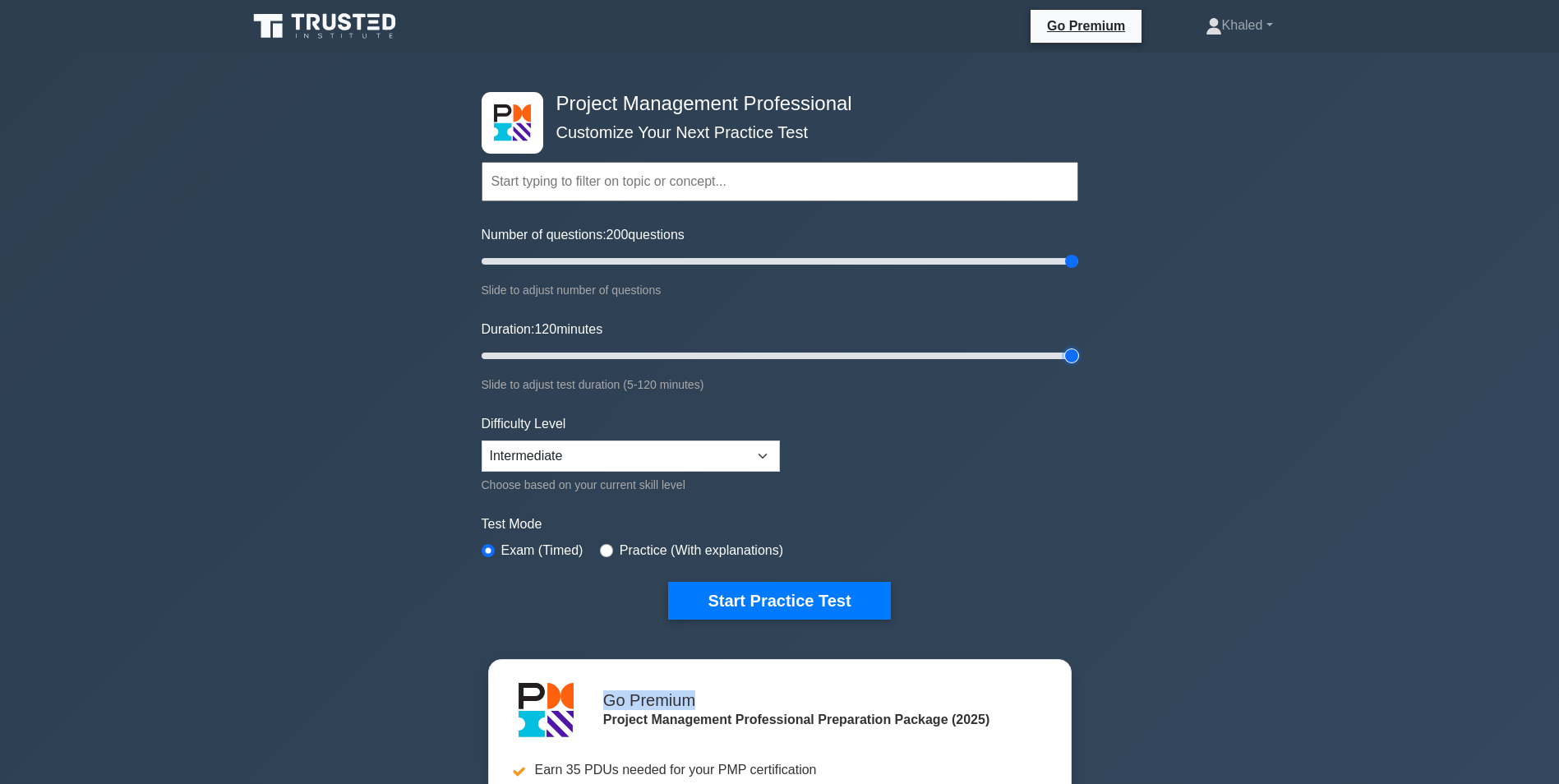
drag, startPoint x: 515, startPoint y: 349, endPoint x: 1168, endPoint y: 337, distance: 653.1
type input "120"
click at [1079, 346] on input "Duration: 120 minutes" at bounding box center [780, 356] width 597 height 20
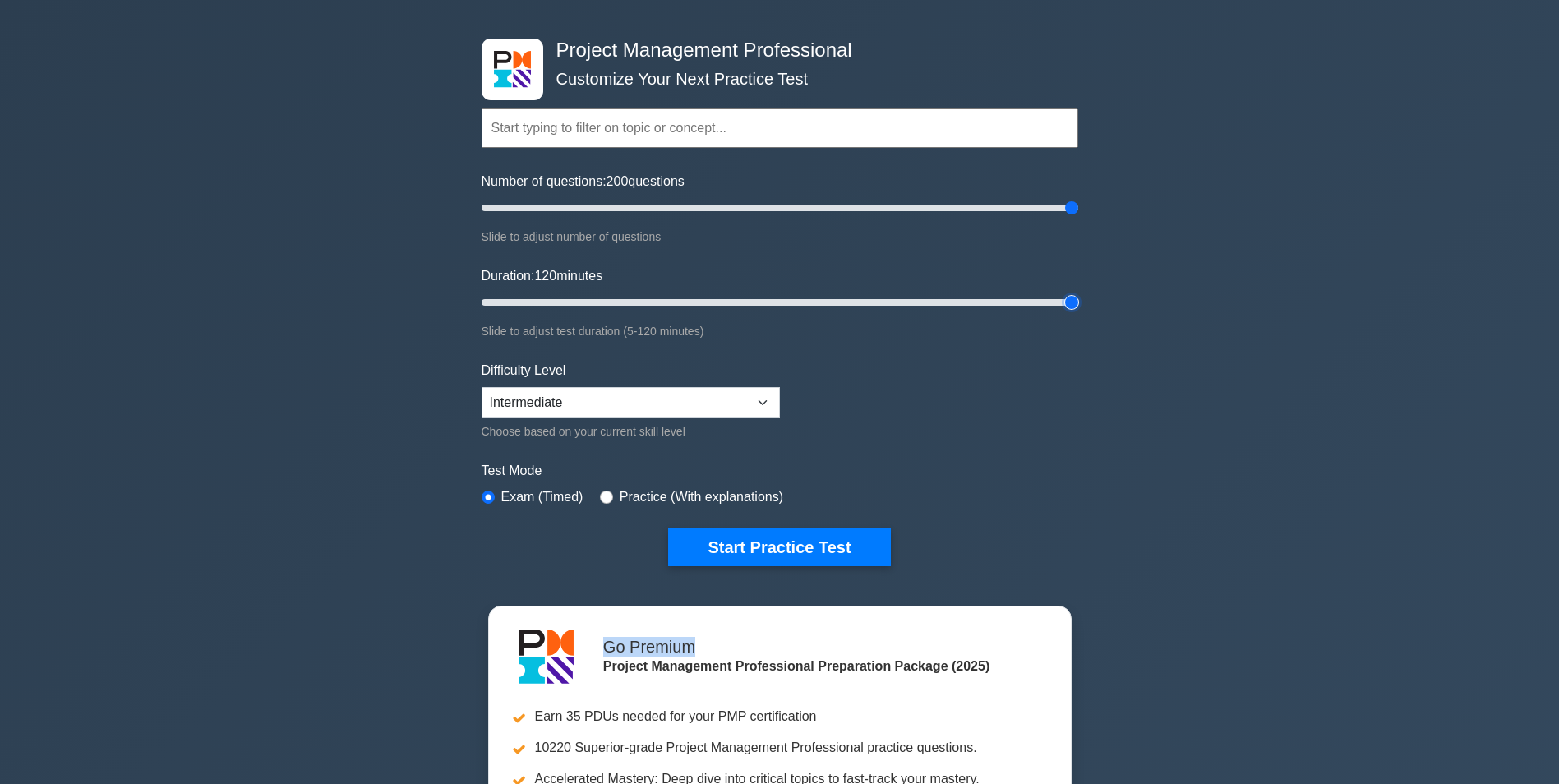
scroll to position [82, 0]
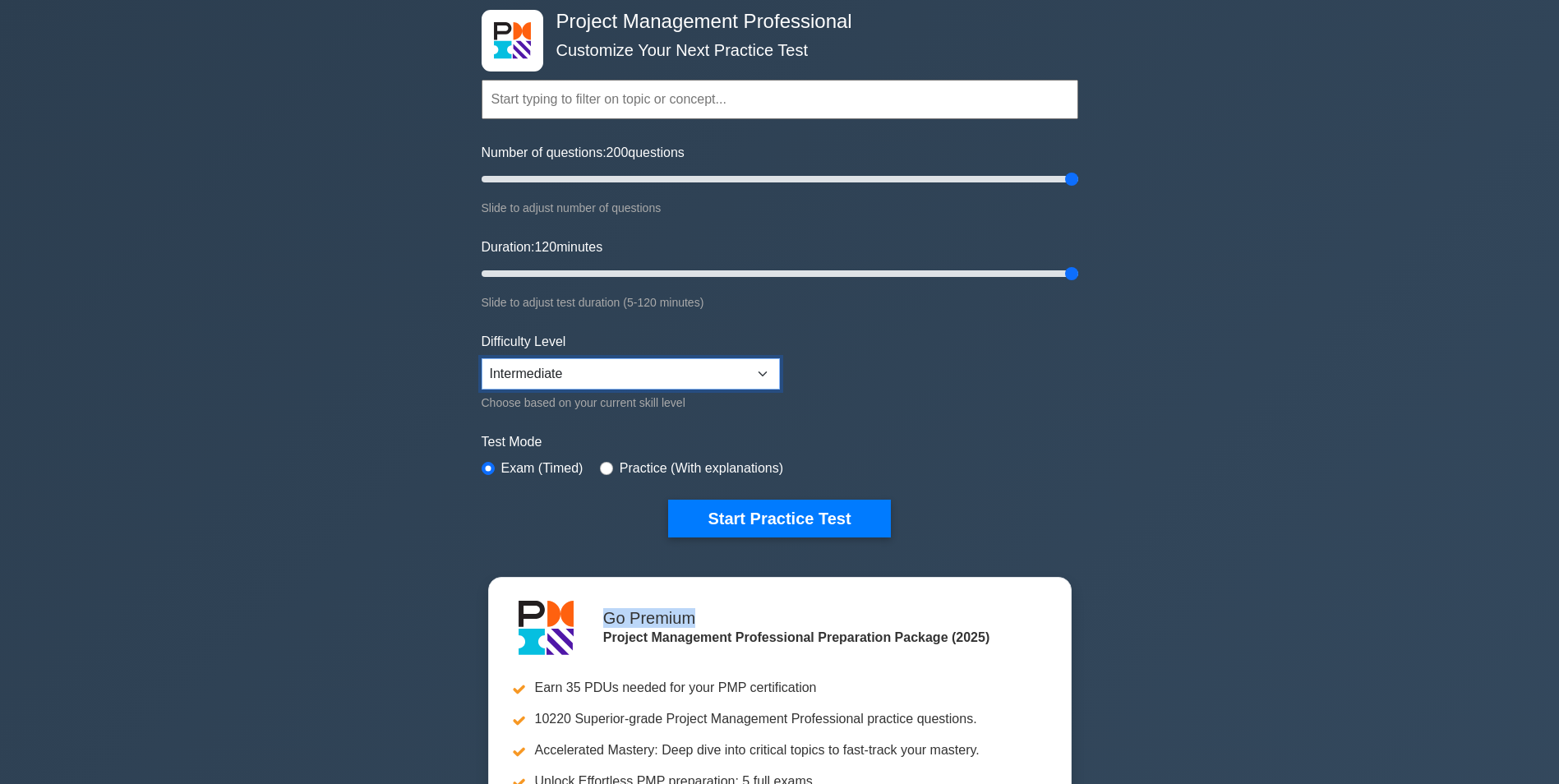
click at [765, 358] on select "Beginner Intermediate Expert" at bounding box center [631, 374] width 298 height 31
select select "expert"
click at [482, 358] on select "Beginner Intermediate Expert" at bounding box center [631, 374] width 298 height 31
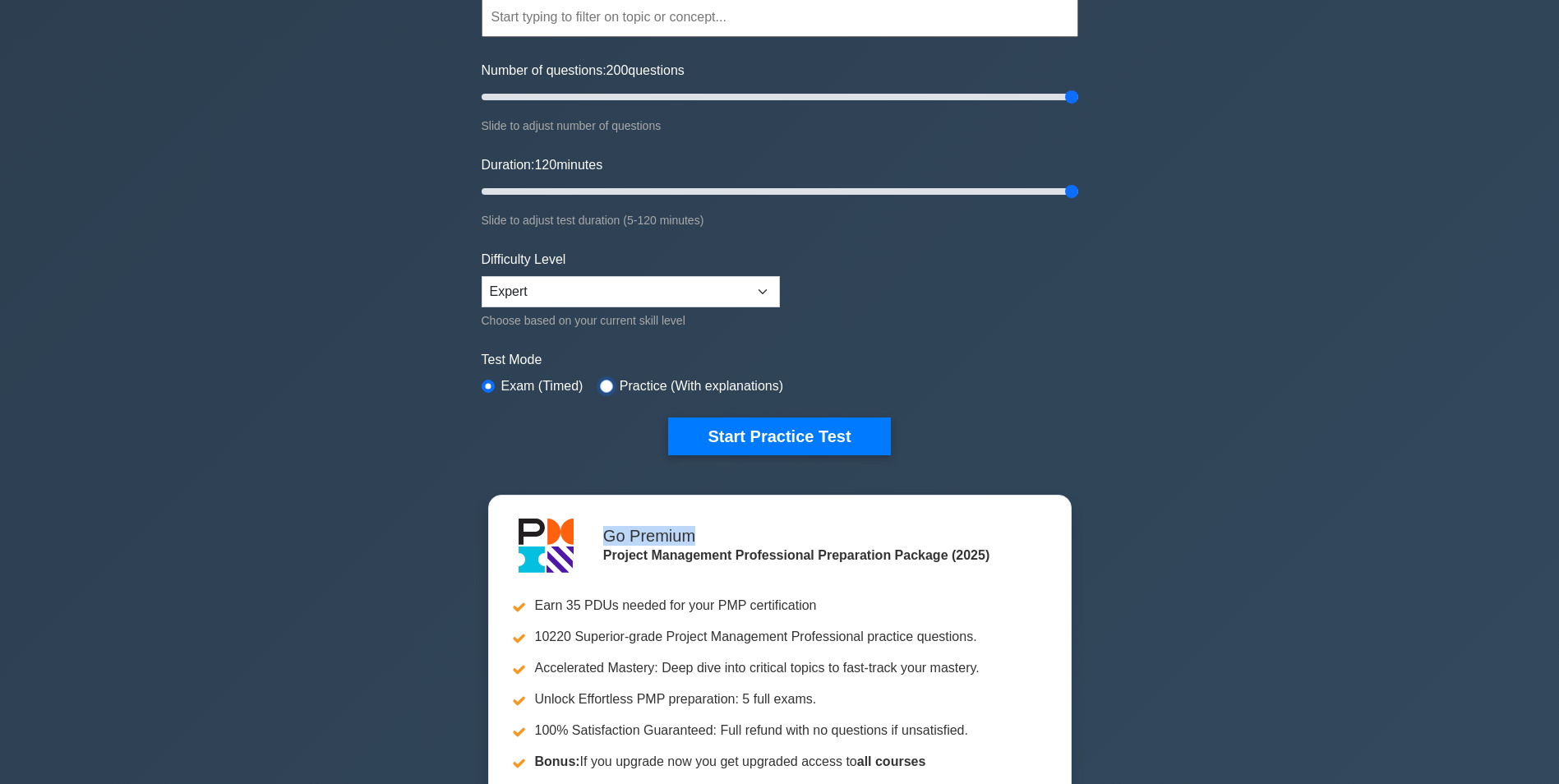
click at [606, 380] on input "radio" at bounding box center [606, 386] width 13 height 13
radio input "true"
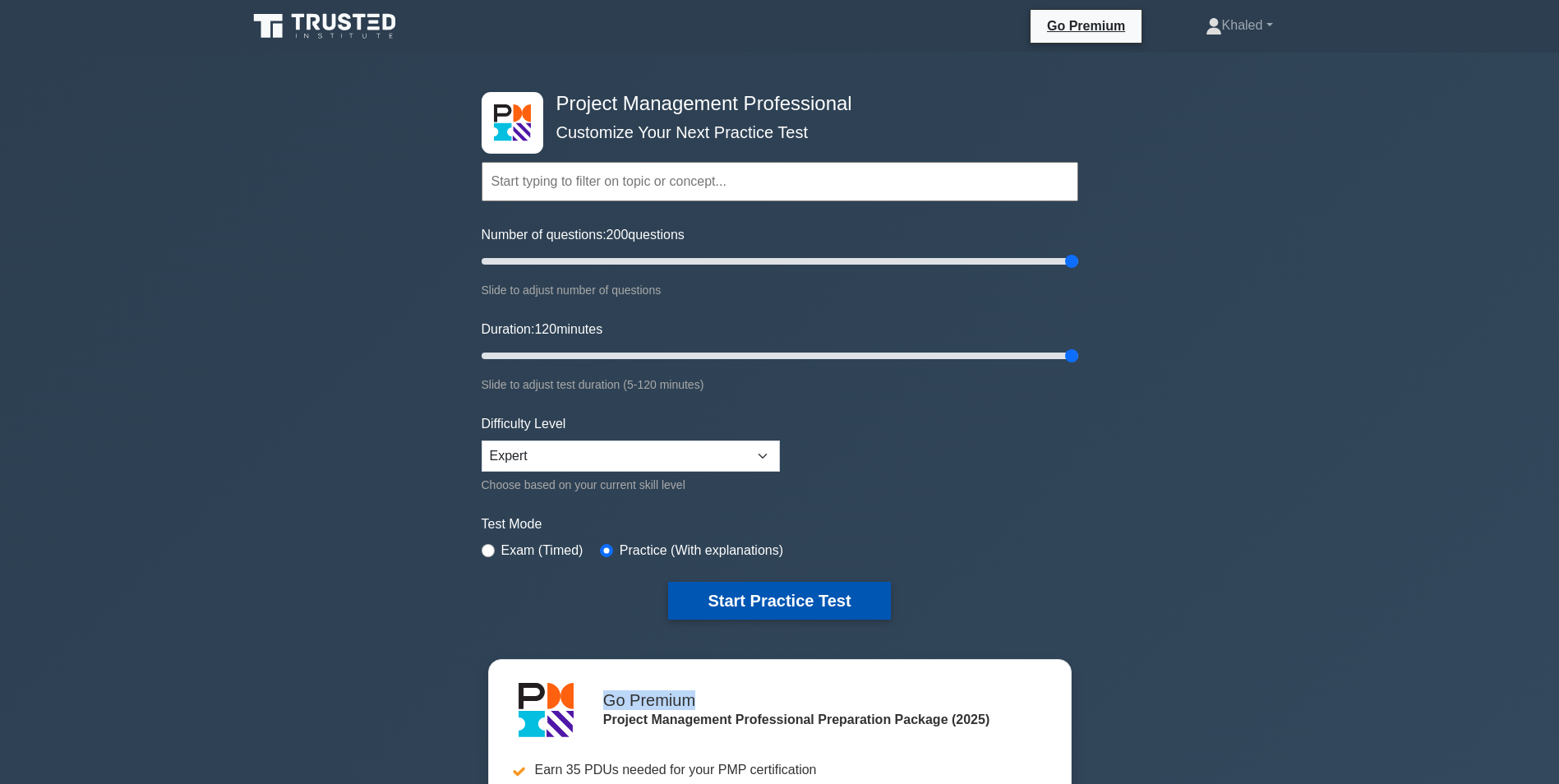
click at [808, 586] on button "Start Practice Test" at bounding box center [779, 600] width 222 height 38
click at [229, 384] on div "Project Management Professional Customize Your Next Practice Test Topics Scope …" at bounding box center [780, 569] width 1559 height 1034
